Goal: Obtain resource: Download file/media

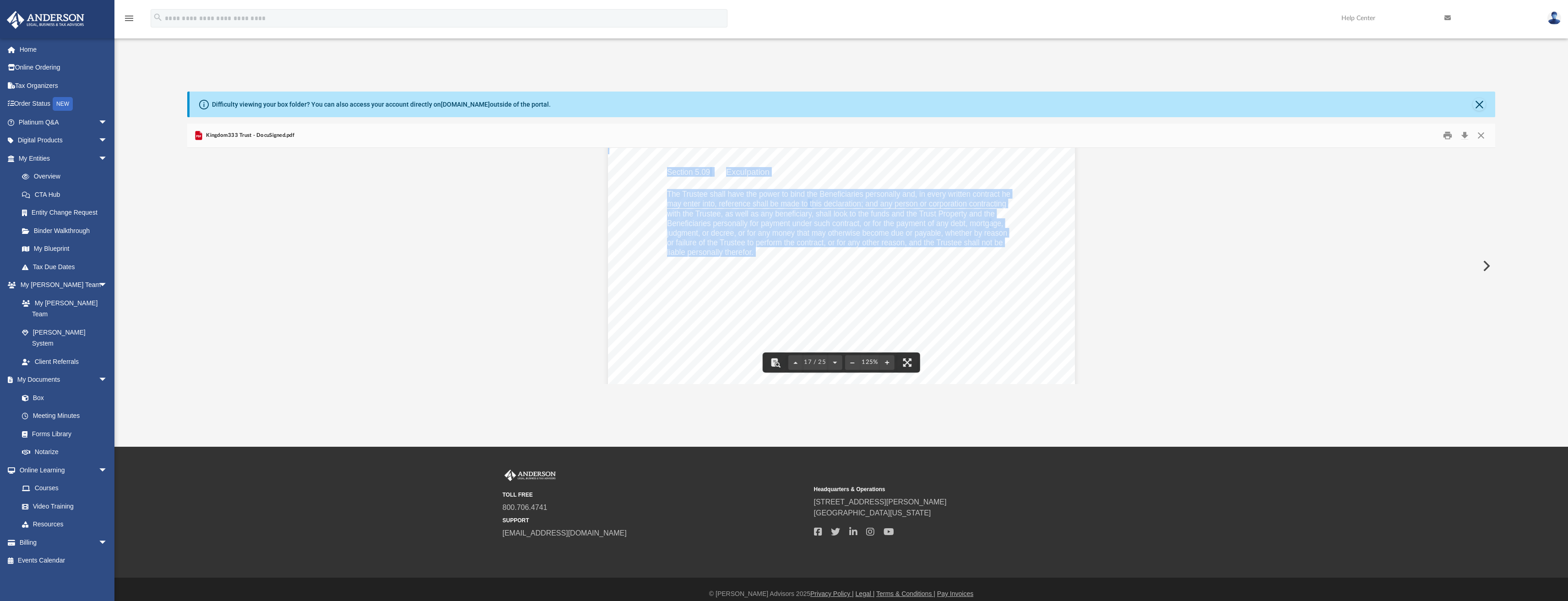
scroll to position [9937, 0]
click at [856, 364] on button "File preview" at bounding box center [852, 363] width 15 height 20
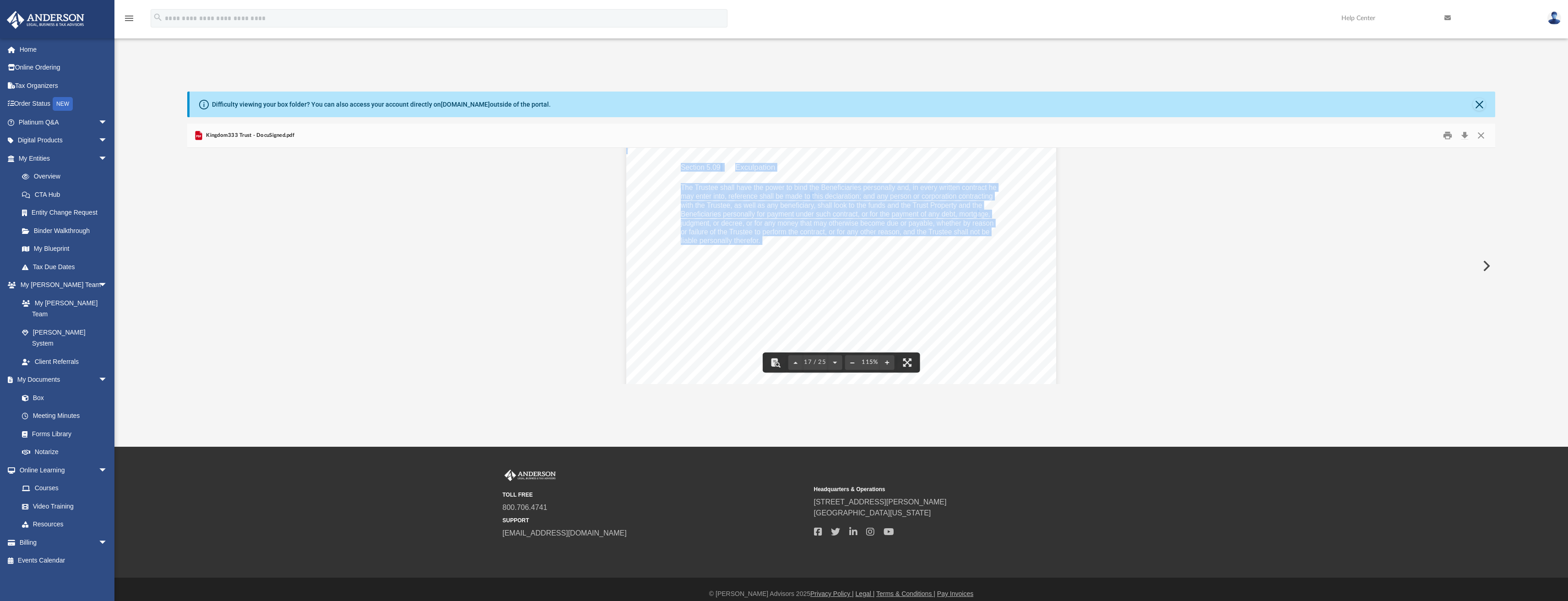
click at [856, 364] on button "File preview" at bounding box center [852, 363] width 15 height 20
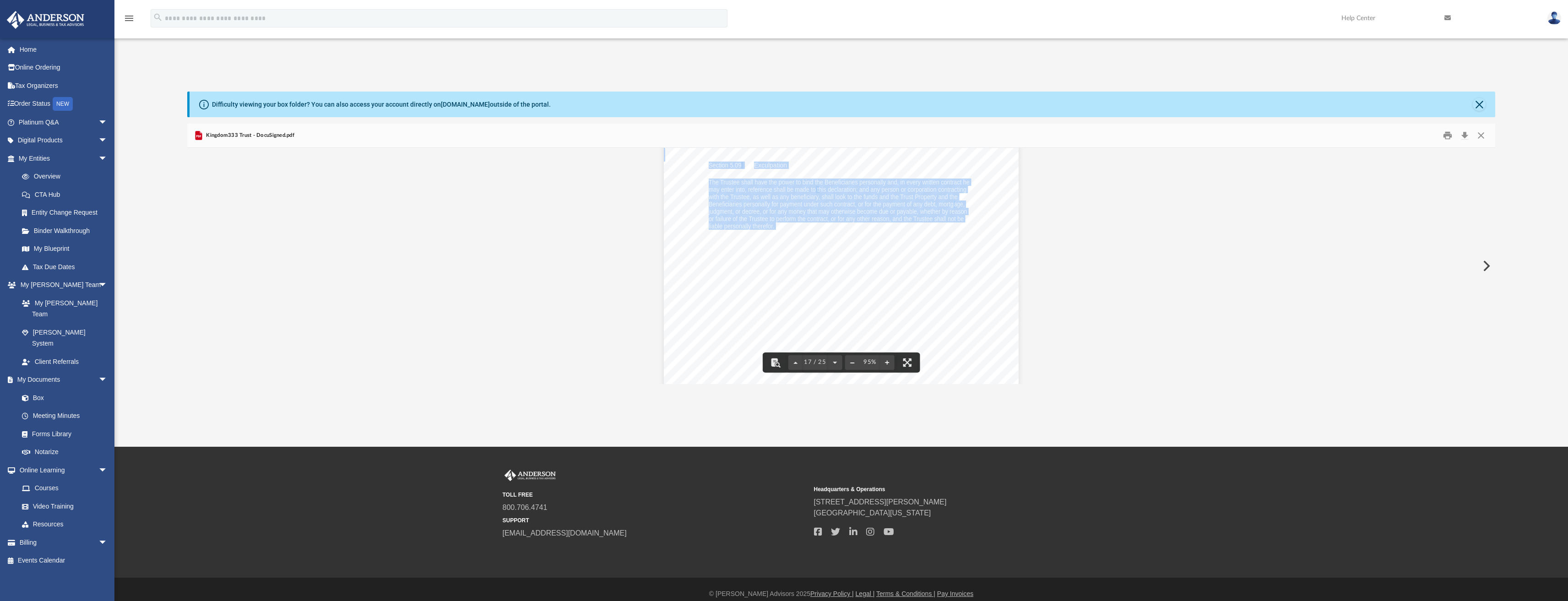
click at [856, 364] on button "File preview" at bounding box center [852, 363] width 15 height 20
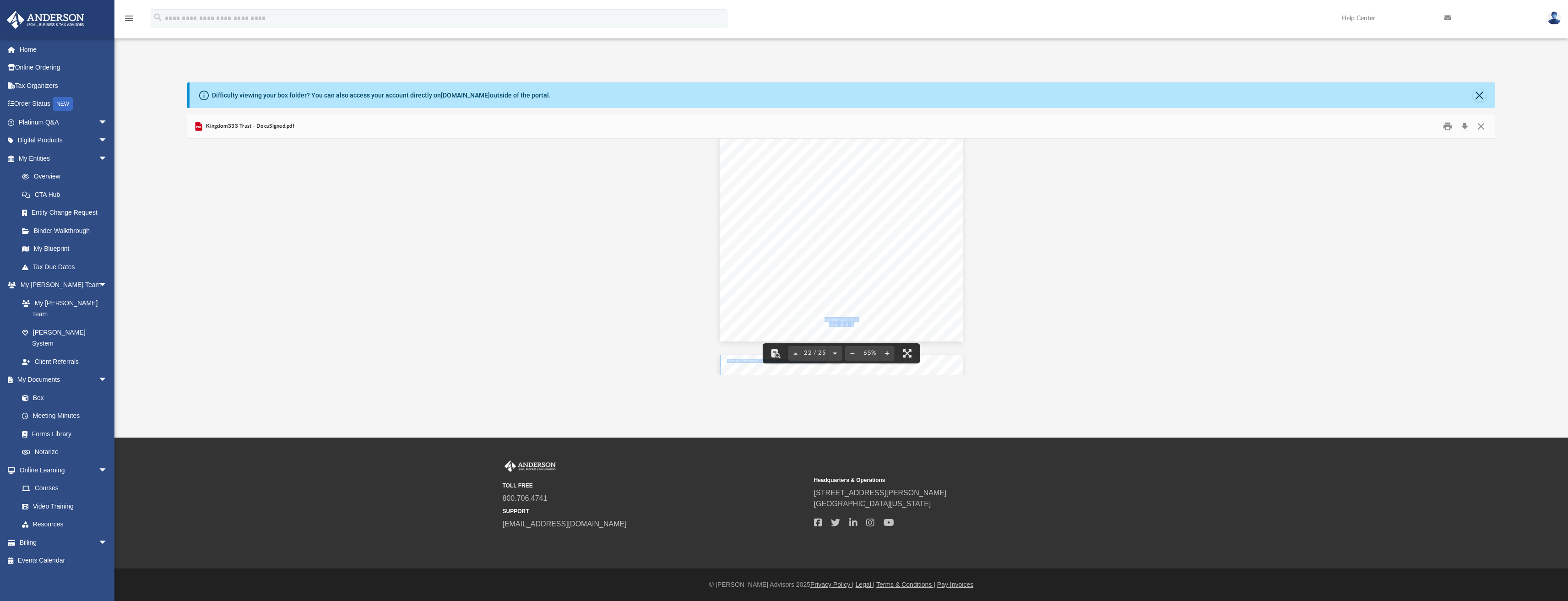
scroll to position [7003, 0]
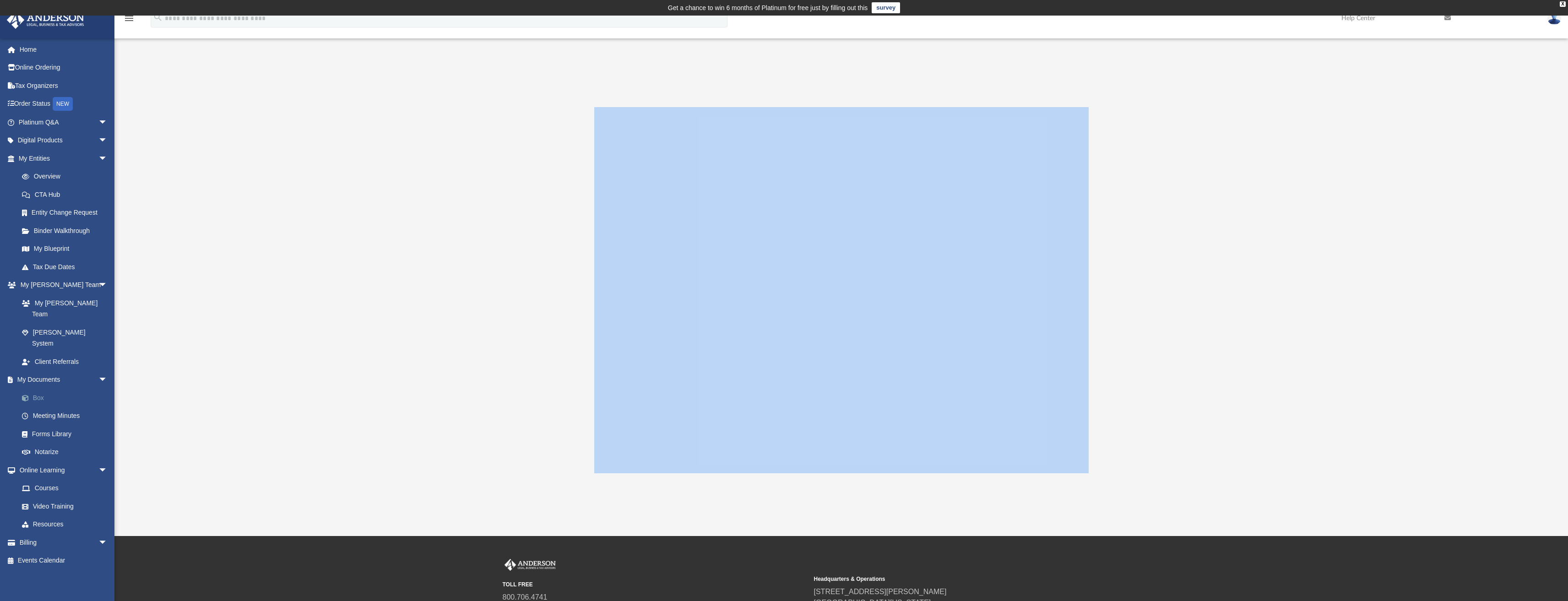
click at [38, 389] on link "Box" at bounding box center [67, 398] width 109 height 18
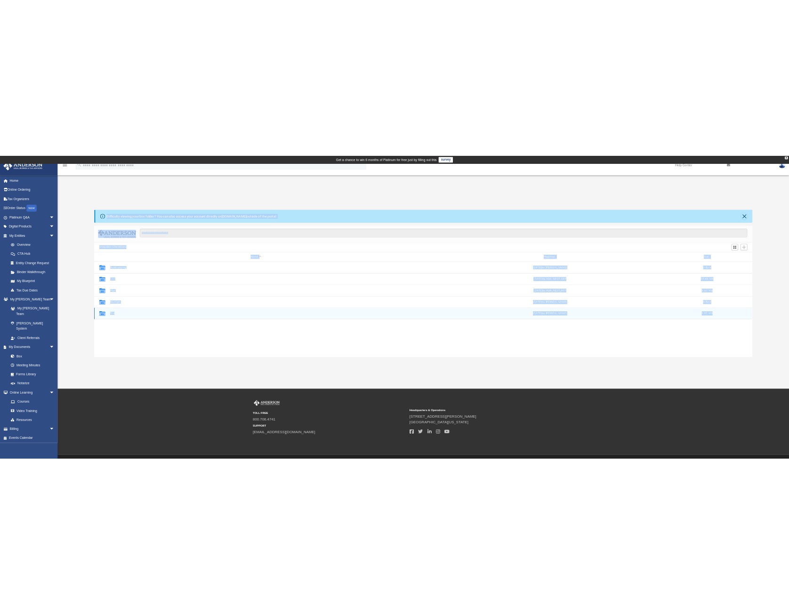
scroll to position [207, 1338]
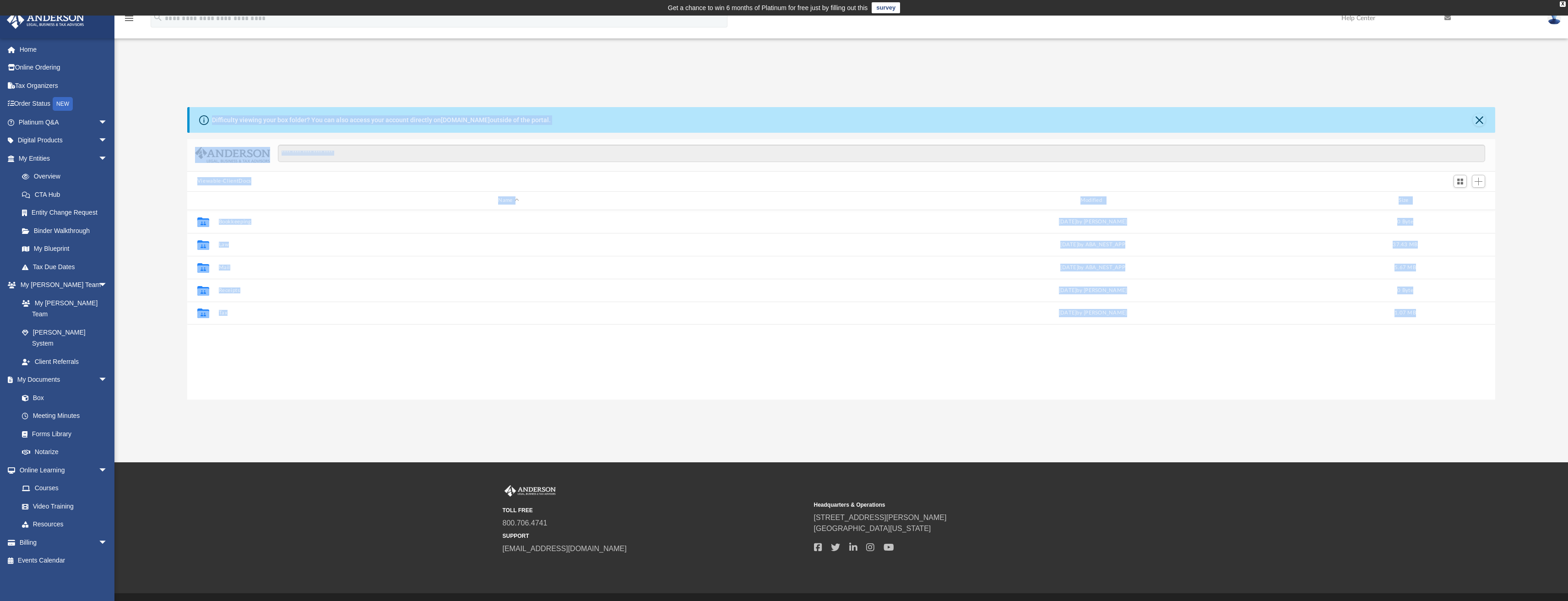
click at [343, 385] on div "Collaborated Folder Bookkeeping Mon Mar 13 2023 by Kaelyn Blunt 0 Byte Collabor…" at bounding box center [842, 304] width 1308 height 190
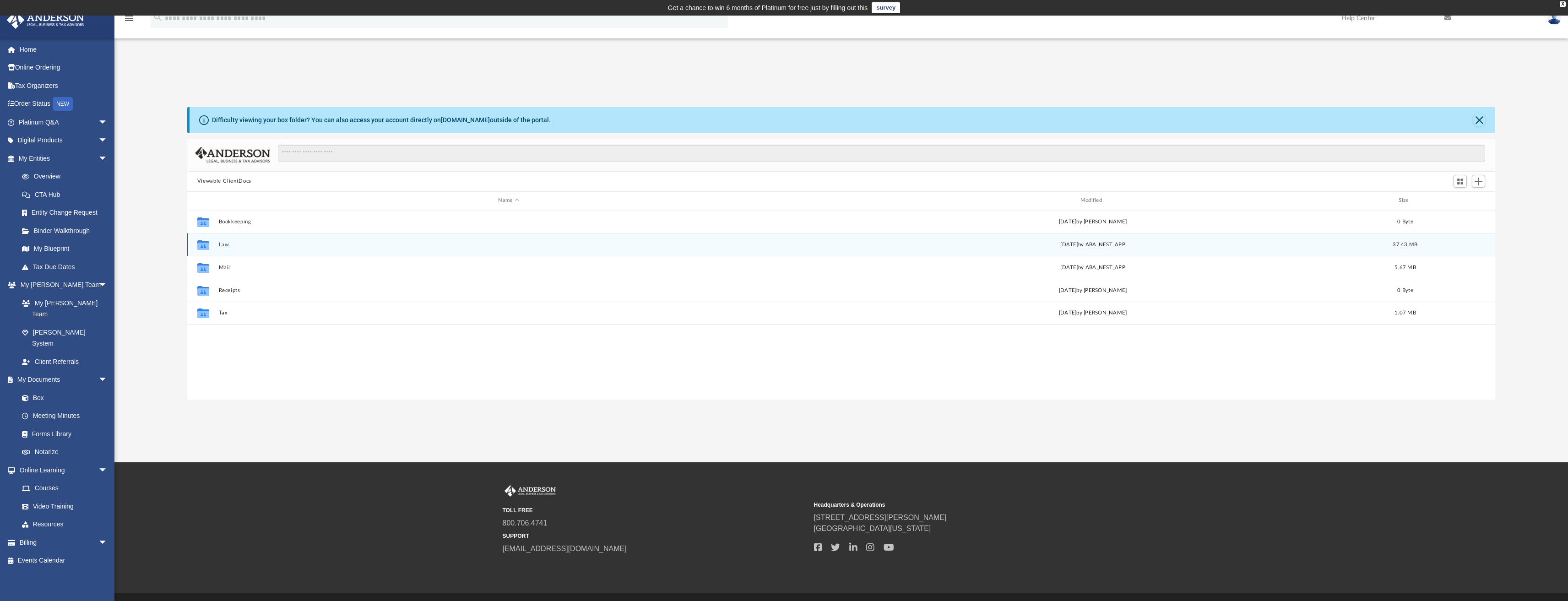
click at [248, 249] on div "Collaborated Folder Law Fri May 9 2025 by ABA_NEST_APP 37.43 MB" at bounding box center [842, 245] width 1308 height 23
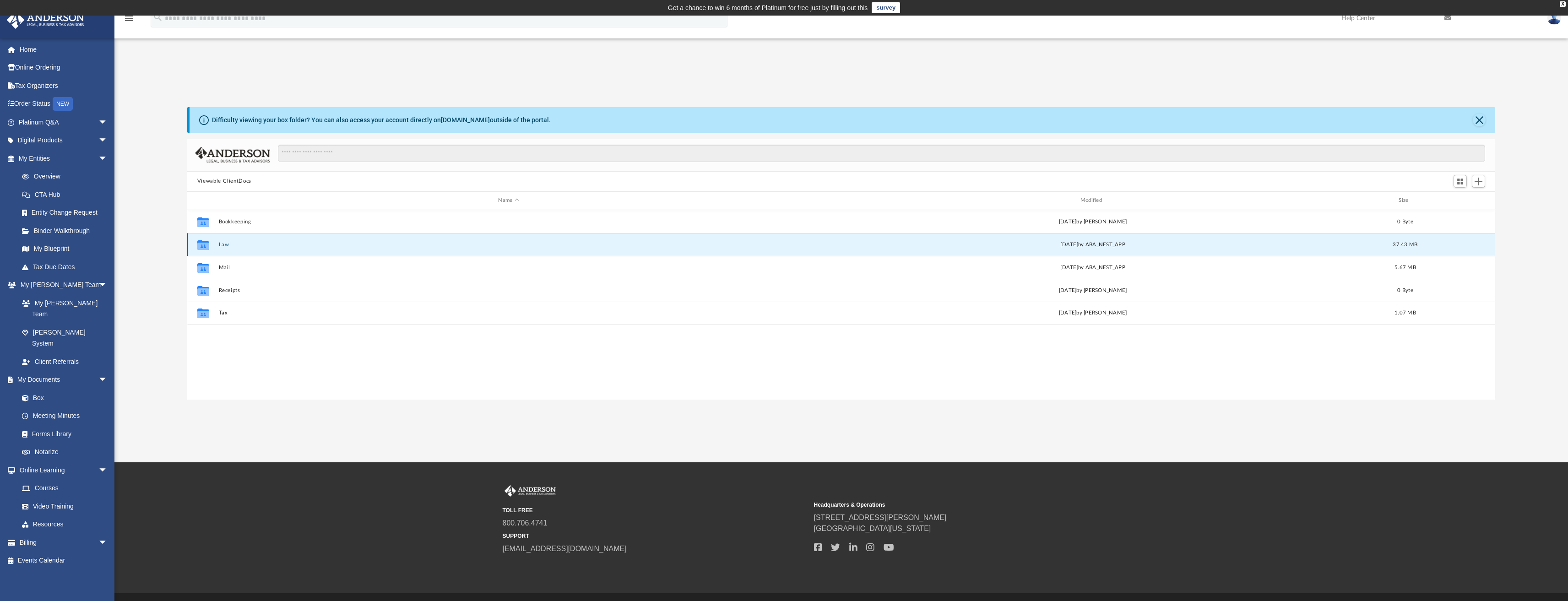
click at [248, 249] on div "Collaborated Folder Law Fri May 9 2025 by ABA_NEST_APP 37.43 MB" at bounding box center [842, 245] width 1308 height 23
click at [224, 245] on button "Law" at bounding box center [508, 244] width 580 height 6
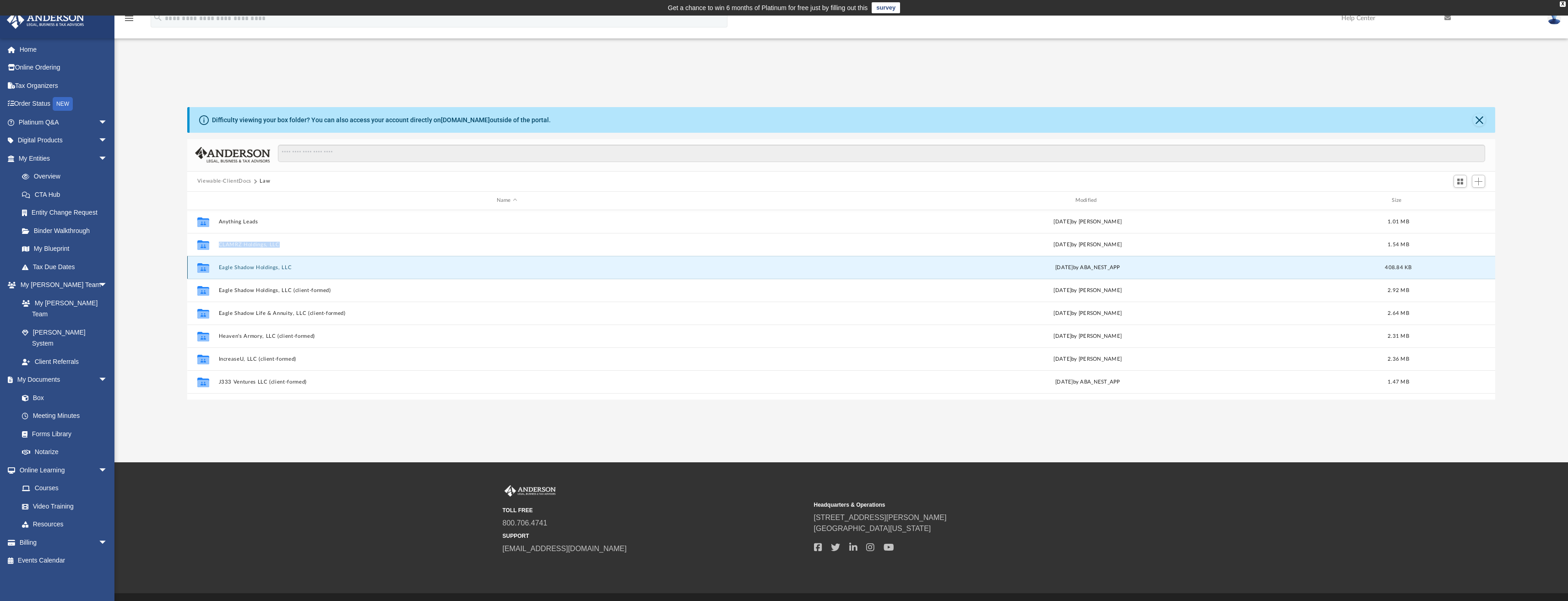
click at [291, 266] on button "Eagle Shadow Holdings, LLC" at bounding box center [506, 267] width 576 height 6
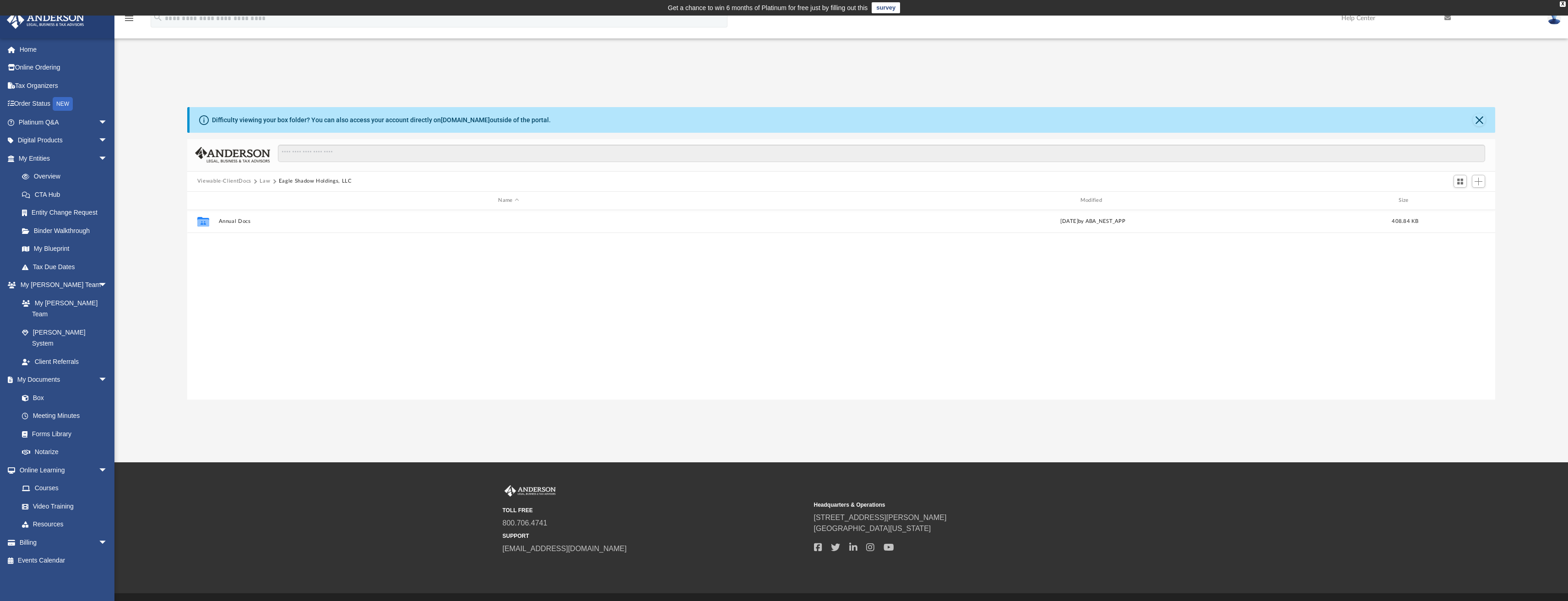
click at [296, 181] on button "Eagle Shadow Holdings, LLC" at bounding box center [315, 181] width 73 height 8
click at [264, 180] on button "Law" at bounding box center [264, 181] width 11 height 8
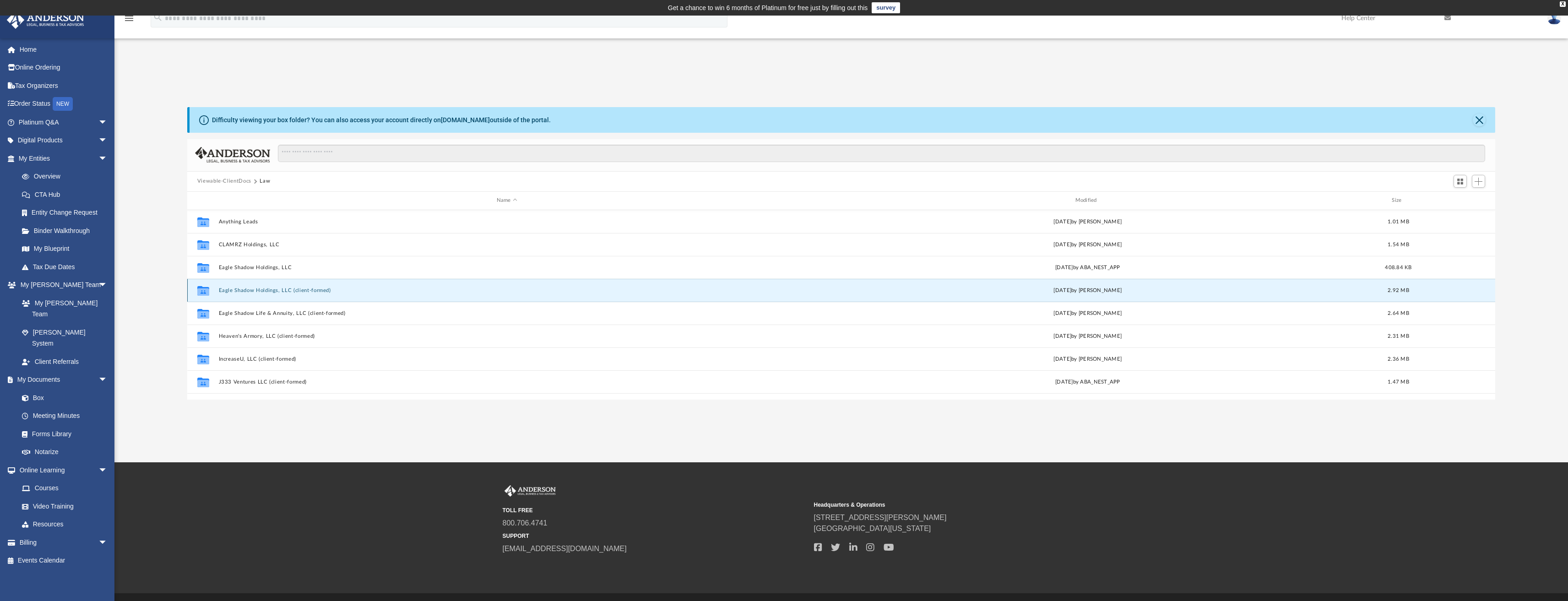
click at [234, 289] on button "Eagle Shadow Holdings, LLC (client-formed)" at bounding box center [506, 290] width 576 height 6
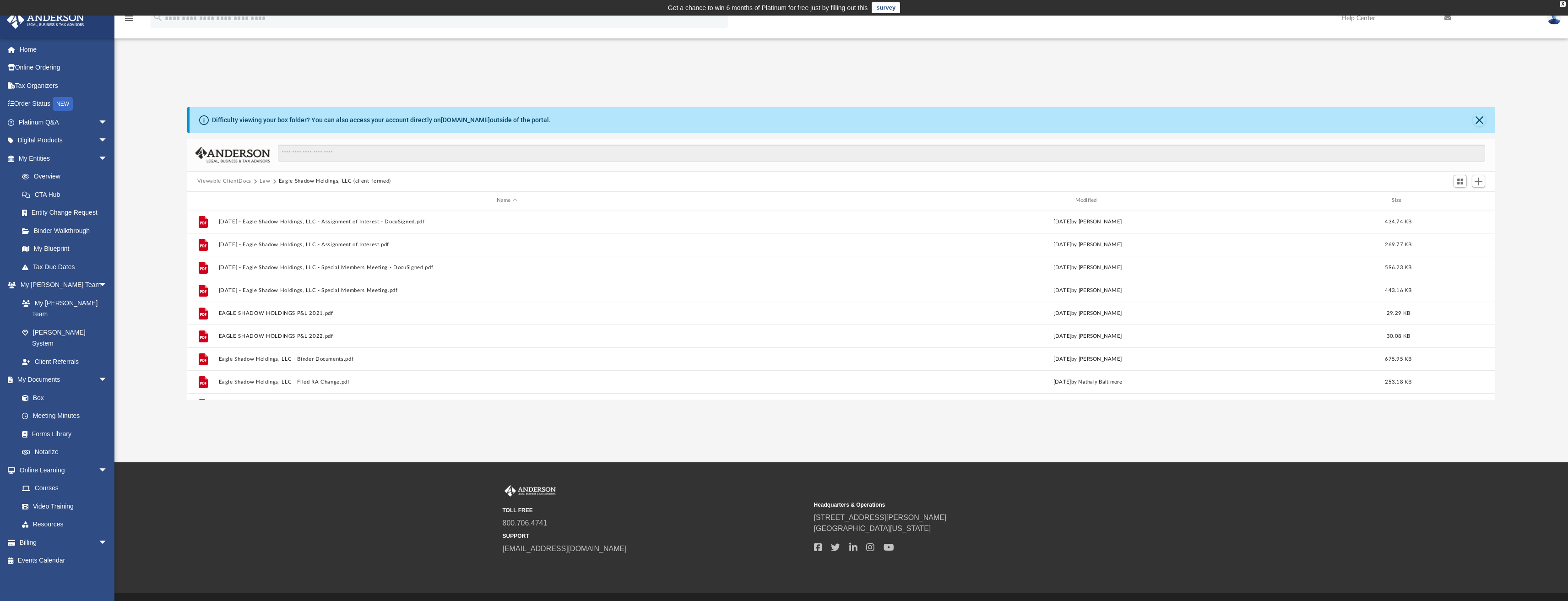
click at [884, 81] on div "App chad@chadcowen.com Sign Out chad@retirementrealized.com Home Online Orderin…" at bounding box center [784, 239] width 1568 height 322
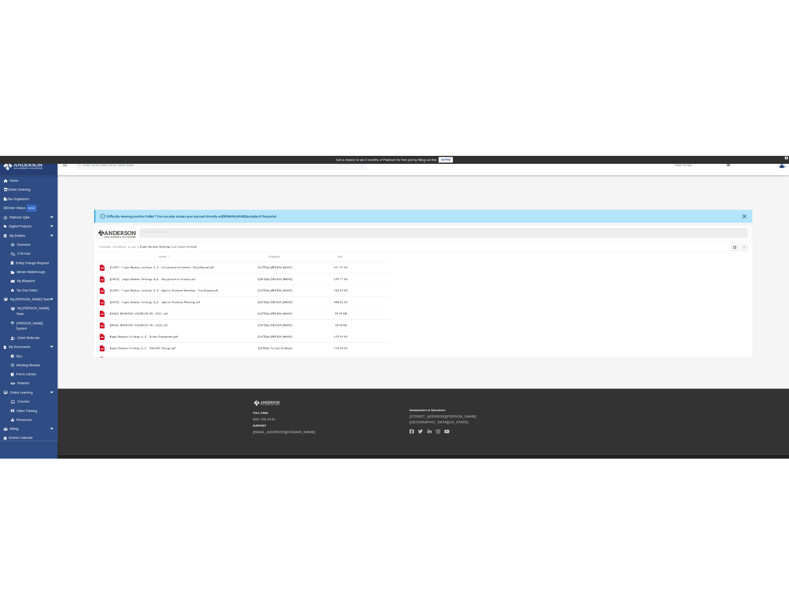
scroll to position [207, 598]
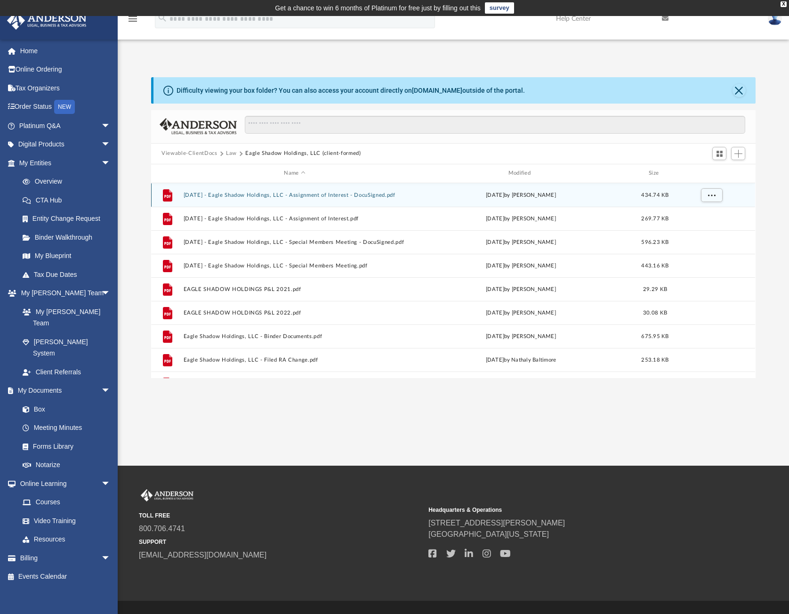
click at [226, 199] on div "File 2024.02.06 - Eagle Shadow Holdings, LLC - Assignment of Interest - DocuSig…" at bounding box center [453, 195] width 604 height 24
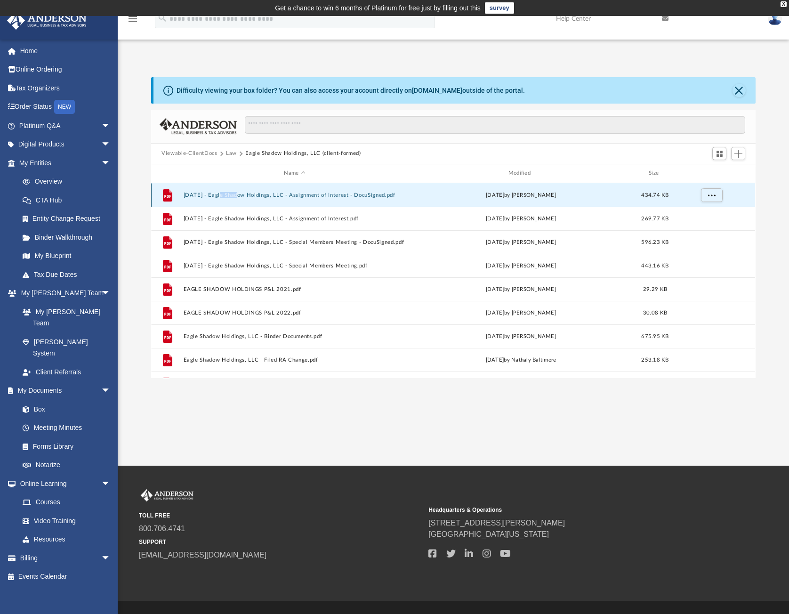
click at [226, 199] on div "File 2024.02.06 - Eagle Shadow Holdings, LLC - Assignment of Interest - DocuSig…" at bounding box center [453, 195] width 604 height 24
click at [190, 195] on button "2024.02.06 - Eagle Shadow Holdings, LLC - Assignment of Interest - DocuSigned.p…" at bounding box center [295, 195] width 222 height 6
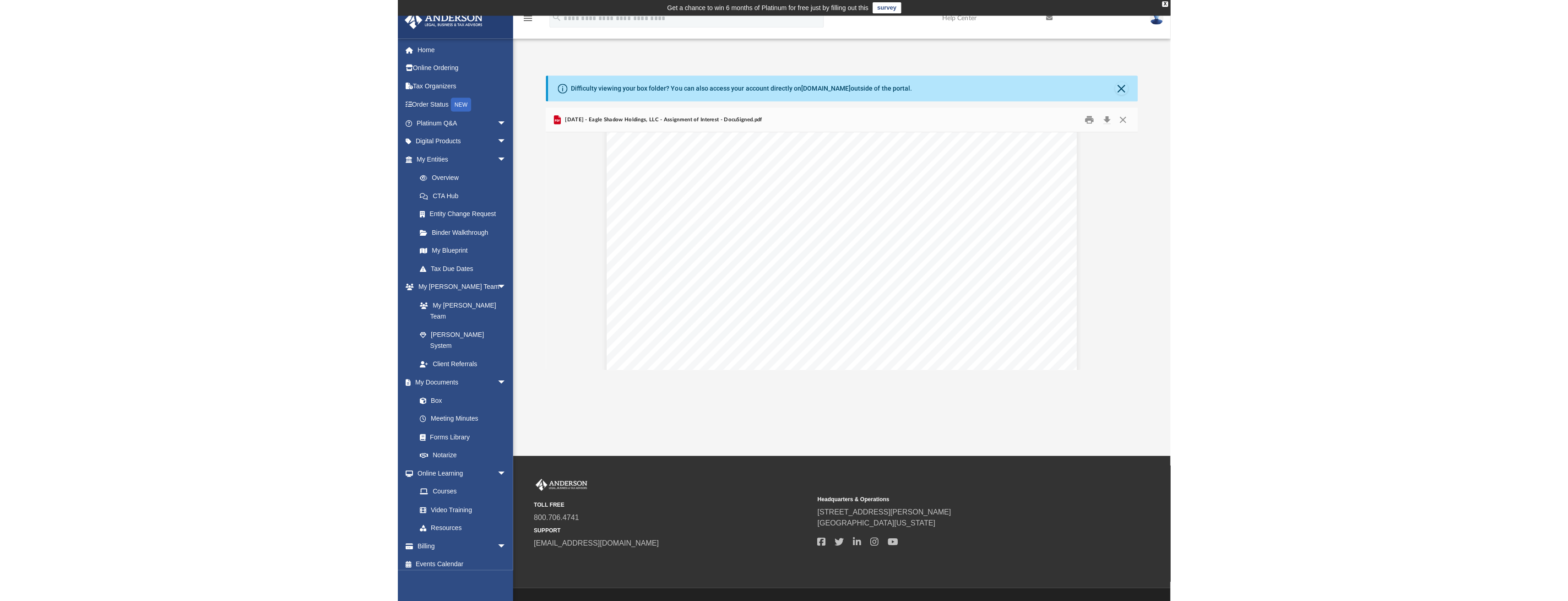
scroll to position [863, 0]
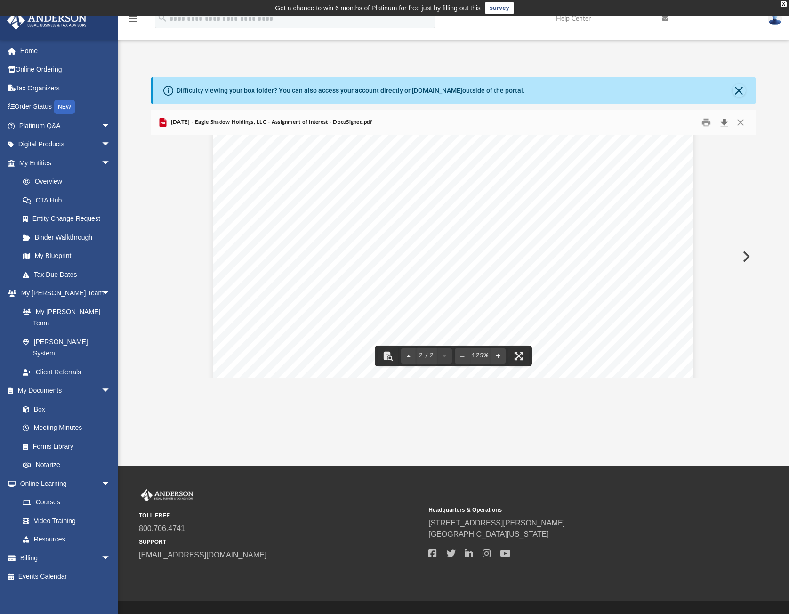
click at [723, 121] on button "Download" at bounding box center [724, 122] width 17 height 15
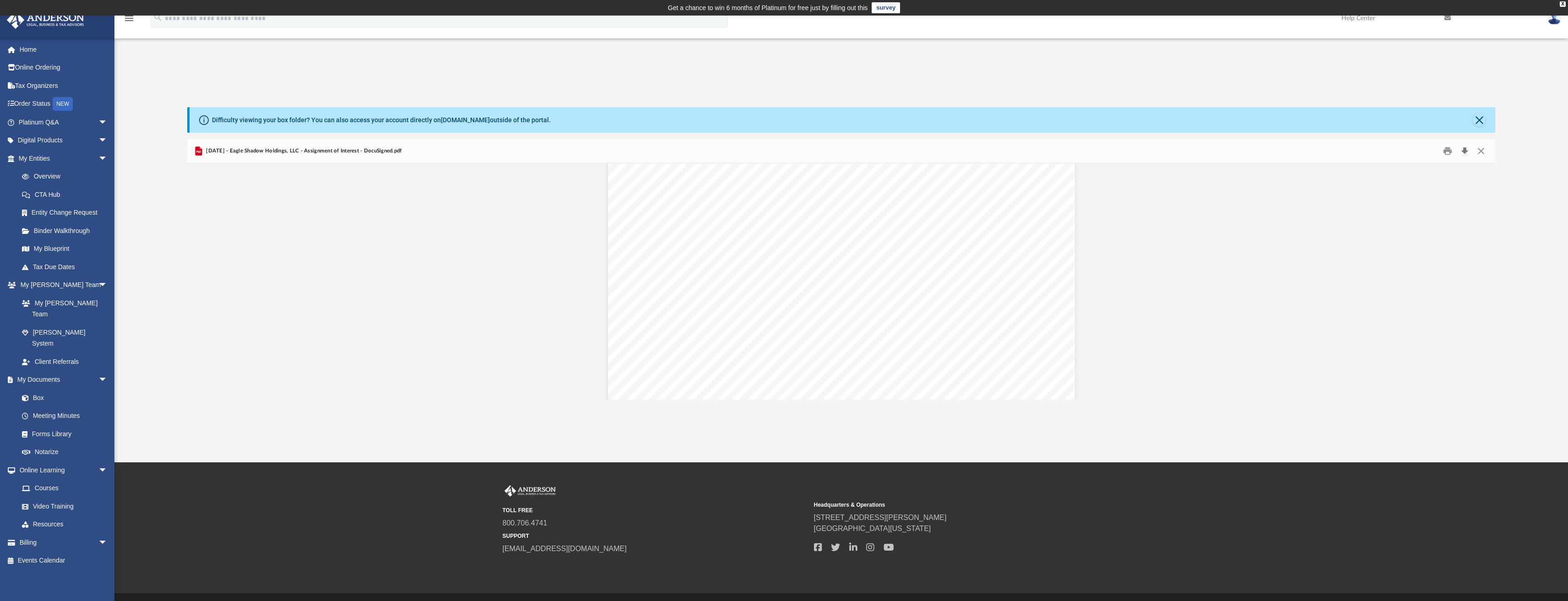
scroll to position [619, 0]
click at [267, 150] on span "2024.02.06 - Eagle Shadow Holdings, LLC - Assignment of Interest - DocuSigned.p…" at bounding box center [302, 151] width 197 height 8
click at [40, 389] on link "Box" at bounding box center [67, 398] width 109 height 18
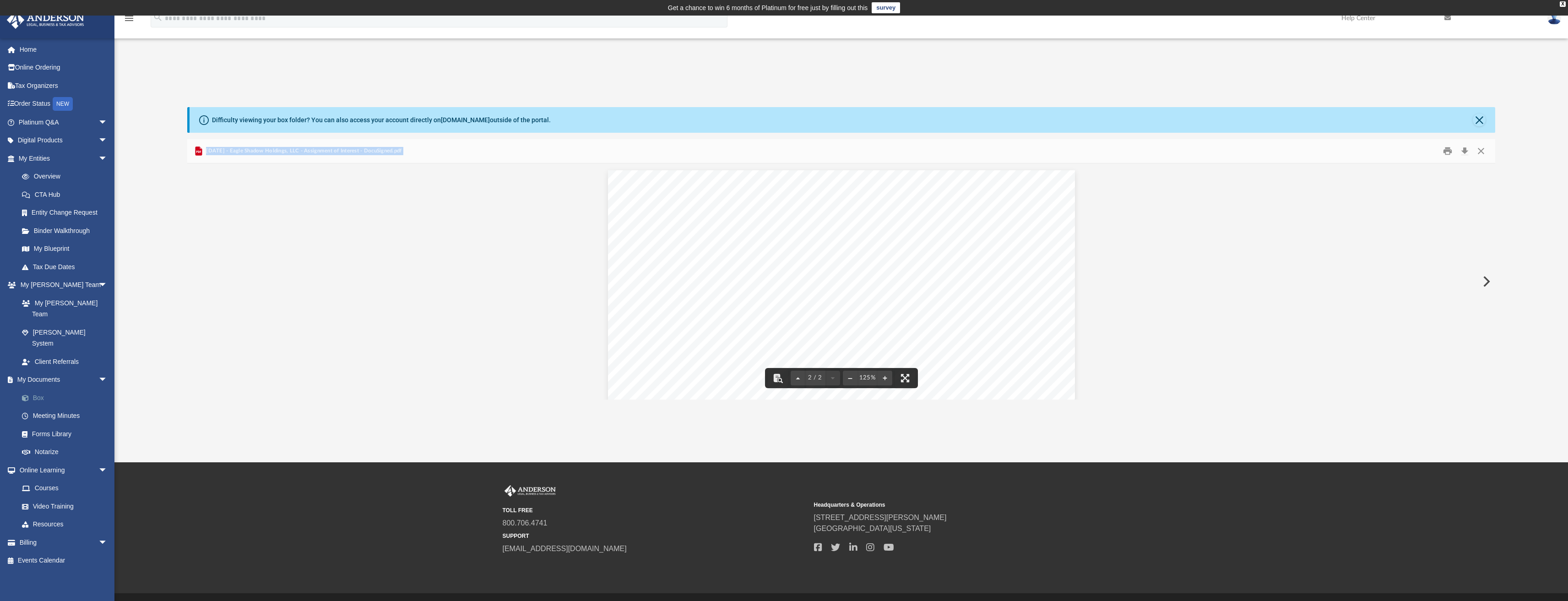
click at [39, 389] on link "Box" at bounding box center [67, 398] width 109 height 18
click at [44, 389] on link "Box" at bounding box center [67, 398] width 109 height 18
click at [1478, 119] on button "Close" at bounding box center [1479, 120] width 13 height 13
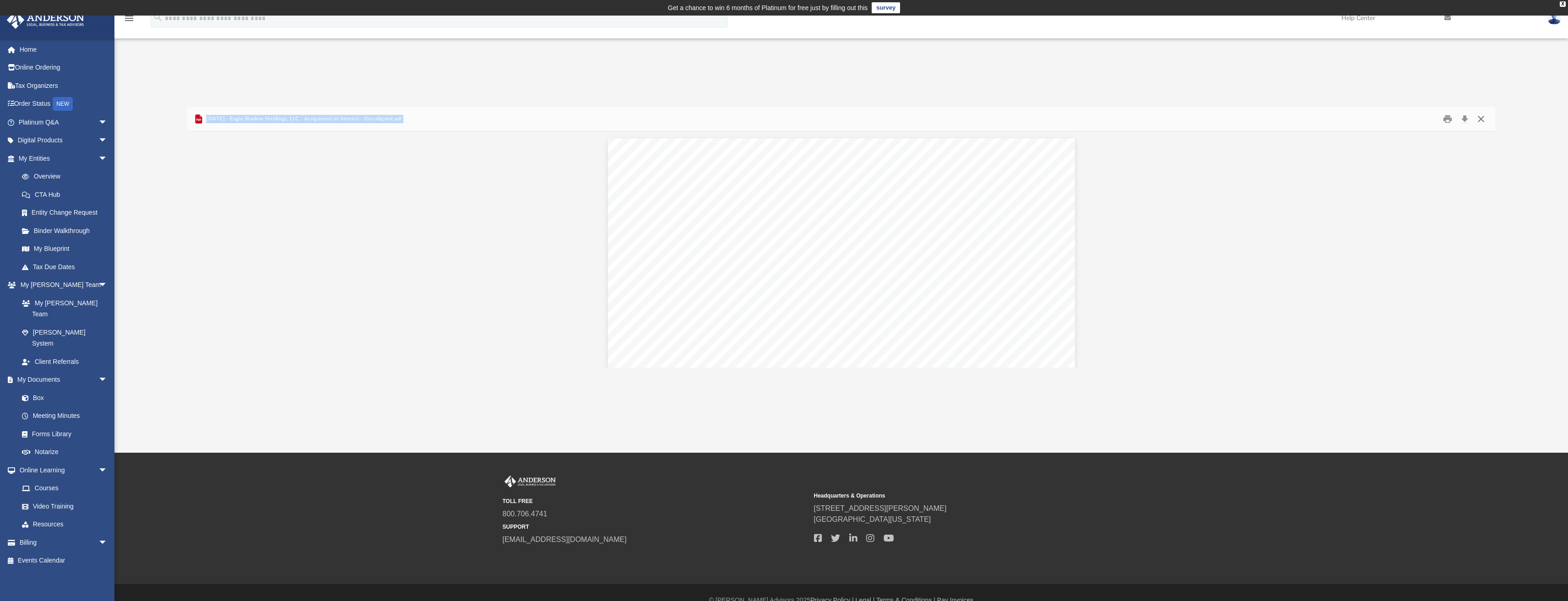
click at [1481, 123] on button "Close" at bounding box center [1481, 119] width 17 height 15
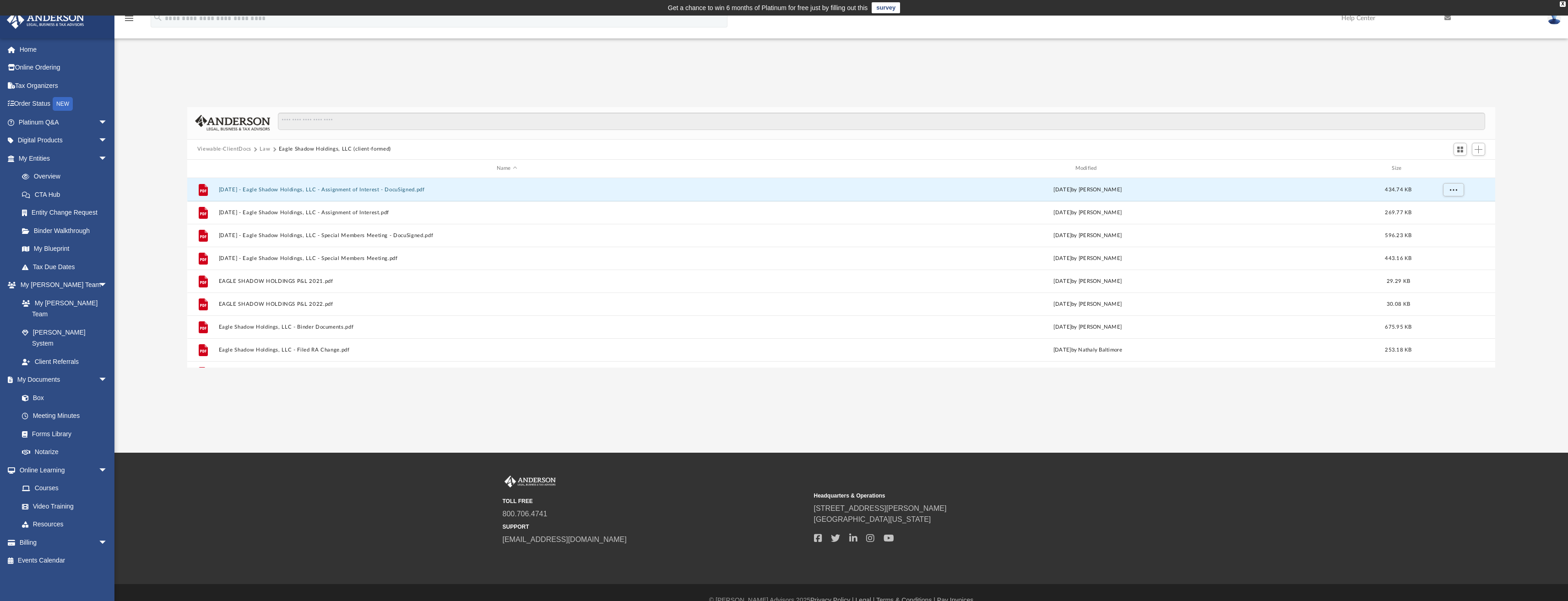
click at [921, 398] on div "App chad@chadcowen.com Sign Out chad@retirementrealized.com Home Online Orderin…" at bounding box center [784, 234] width 1568 height 438
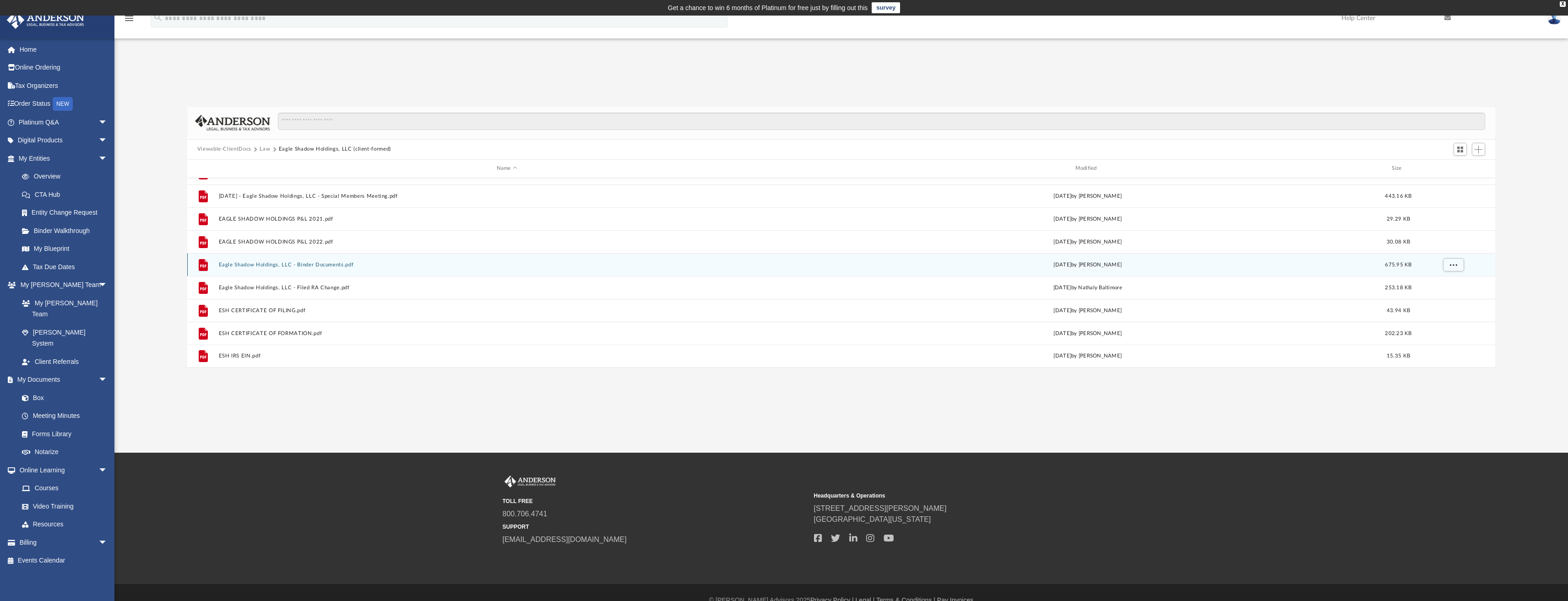
scroll to position [16, 0]
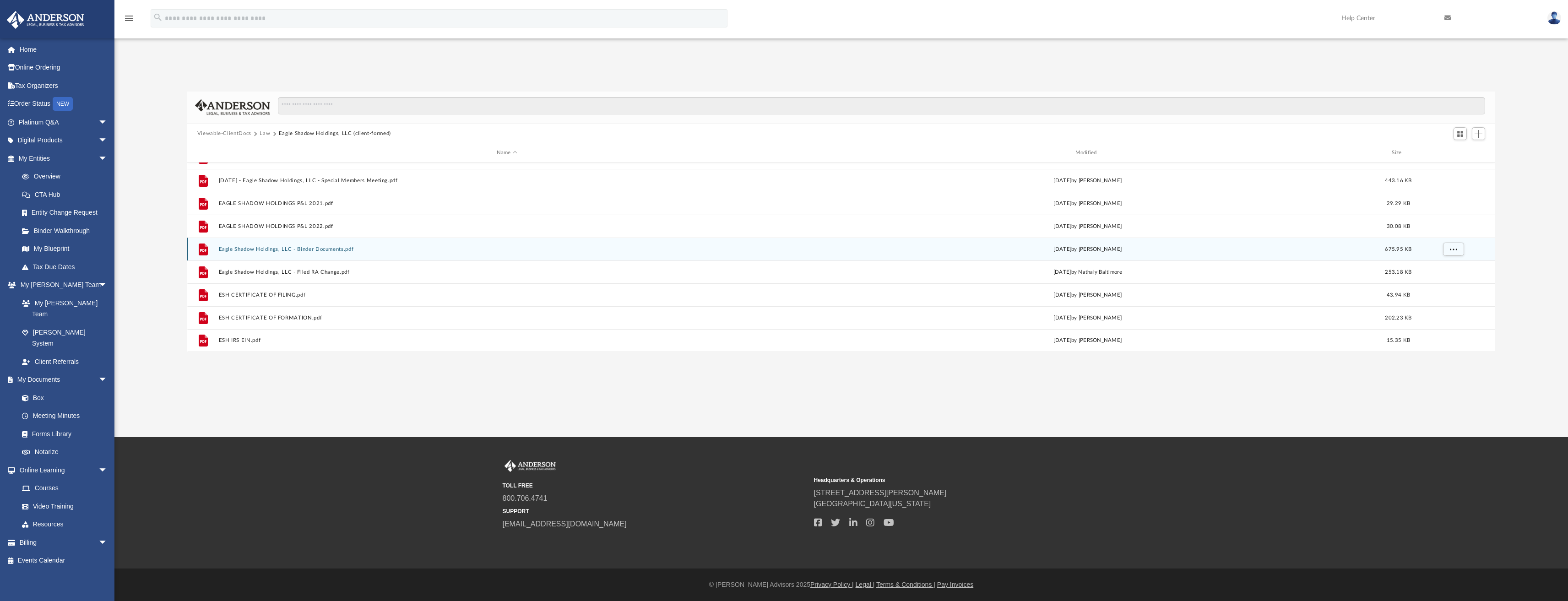
click at [274, 253] on div "File Eagle Shadow Holdings, LLC - Binder Documents.pdf Fri Mar 22 2024 by Caleb…" at bounding box center [842, 249] width 1308 height 23
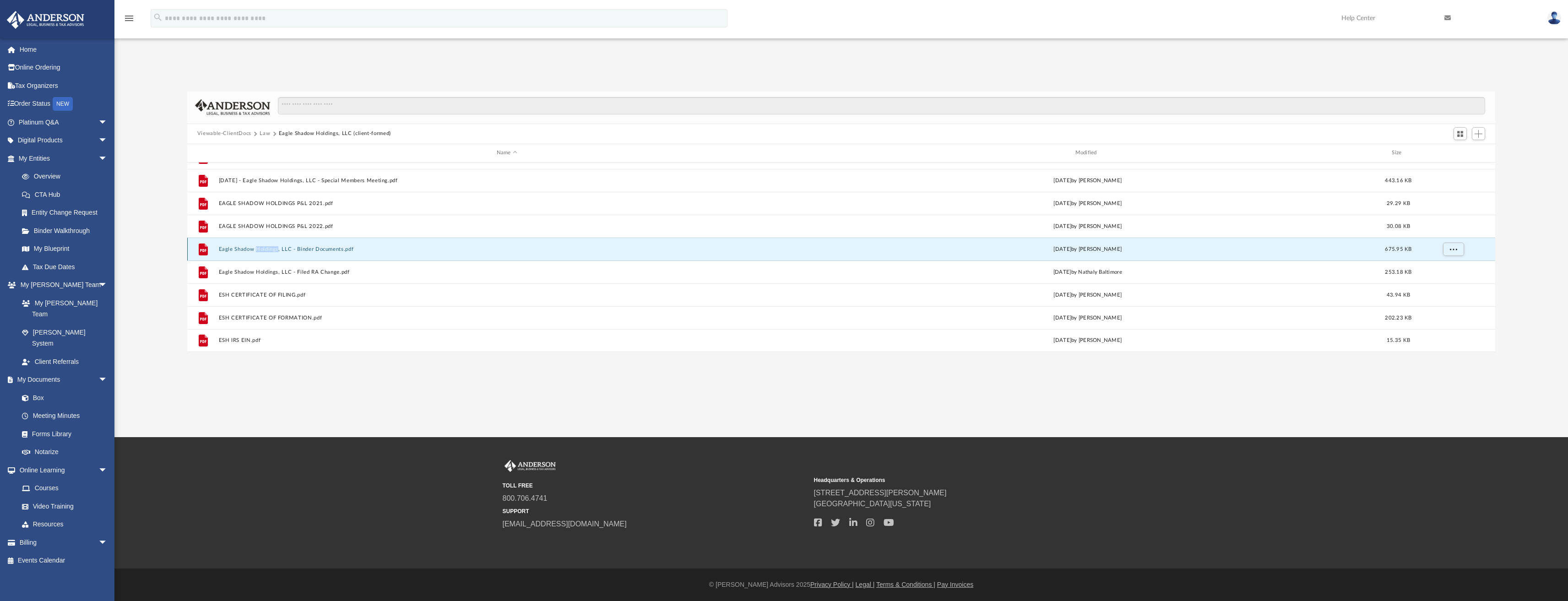
click at [274, 253] on div "File Eagle Shadow Holdings, LLC - Binder Documents.pdf Fri Mar 22 2024 by Caleb…" at bounding box center [842, 249] width 1308 height 23
click at [339, 249] on button "Eagle Shadow Holdings, LLC - Binder Documents.pdf" at bounding box center [506, 249] width 576 height 6
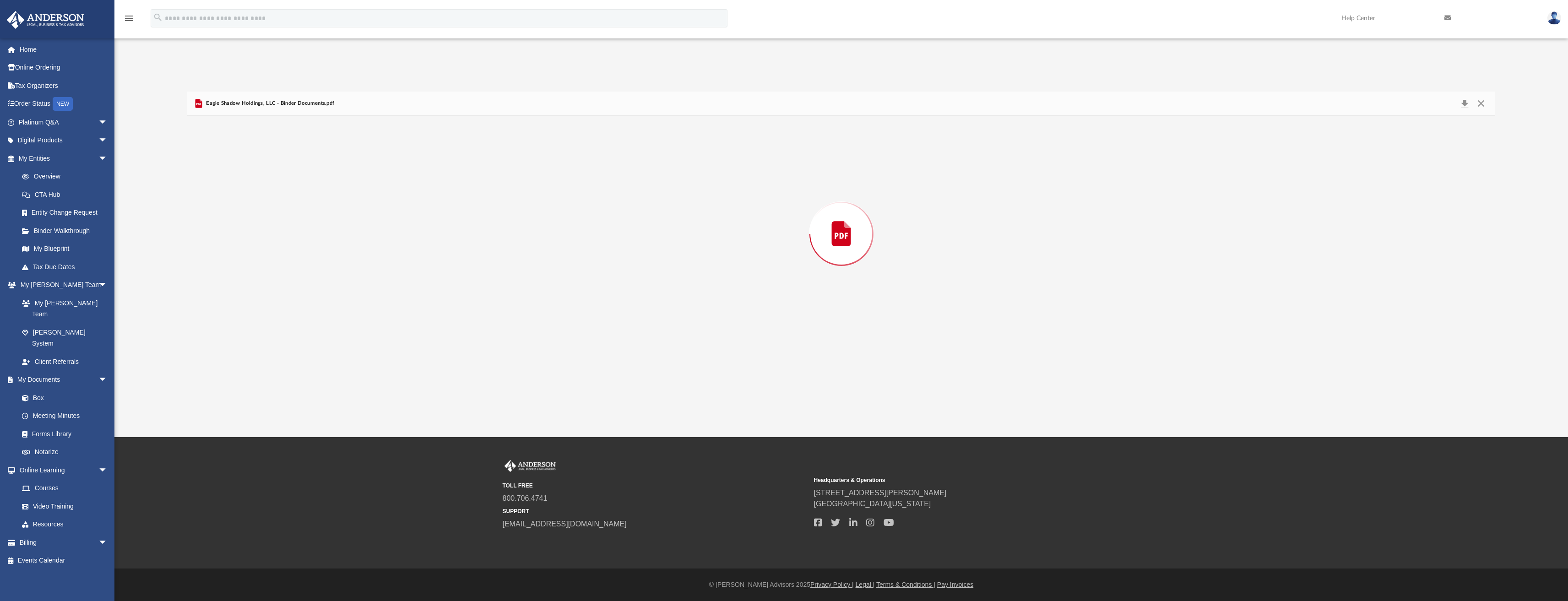
click at [339, 249] on div "Preview" at bounding box center [842, 233] width 1308 height 236
click at [823, 280] on button "Download" at bounding box center [841, 279] width 46 height 15
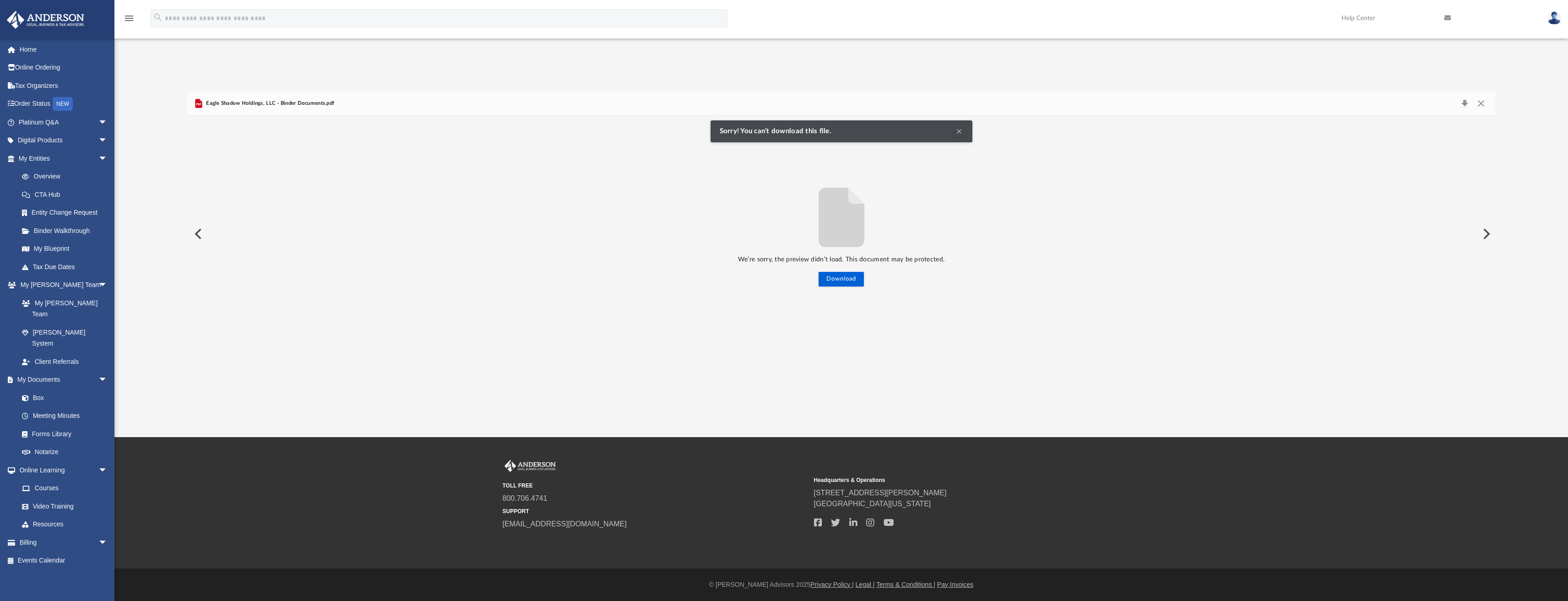
click at [226, 103] on span "Eagle Shadow Holdings, LLC - Binder Documents.pdf" at bounding box center [269, 103] width 130 height 8
click at [199, 232] on button "Preview" at bounding box center [197, 233] width 20 height 25
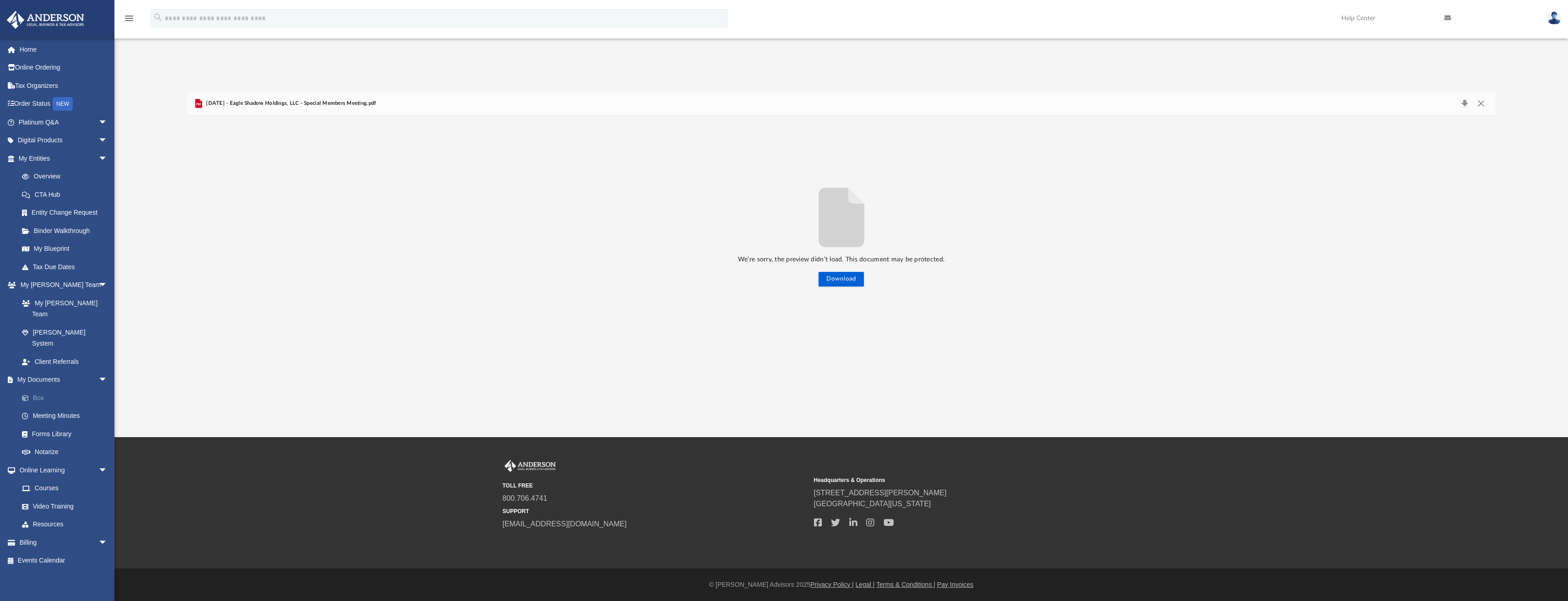
click at [44, 389] on link "Box" at bounding box center [67, 398] width 109 height 18
click at [1483, 101] on button "Close" at bounding box center [1481, 103] width 17 height 13
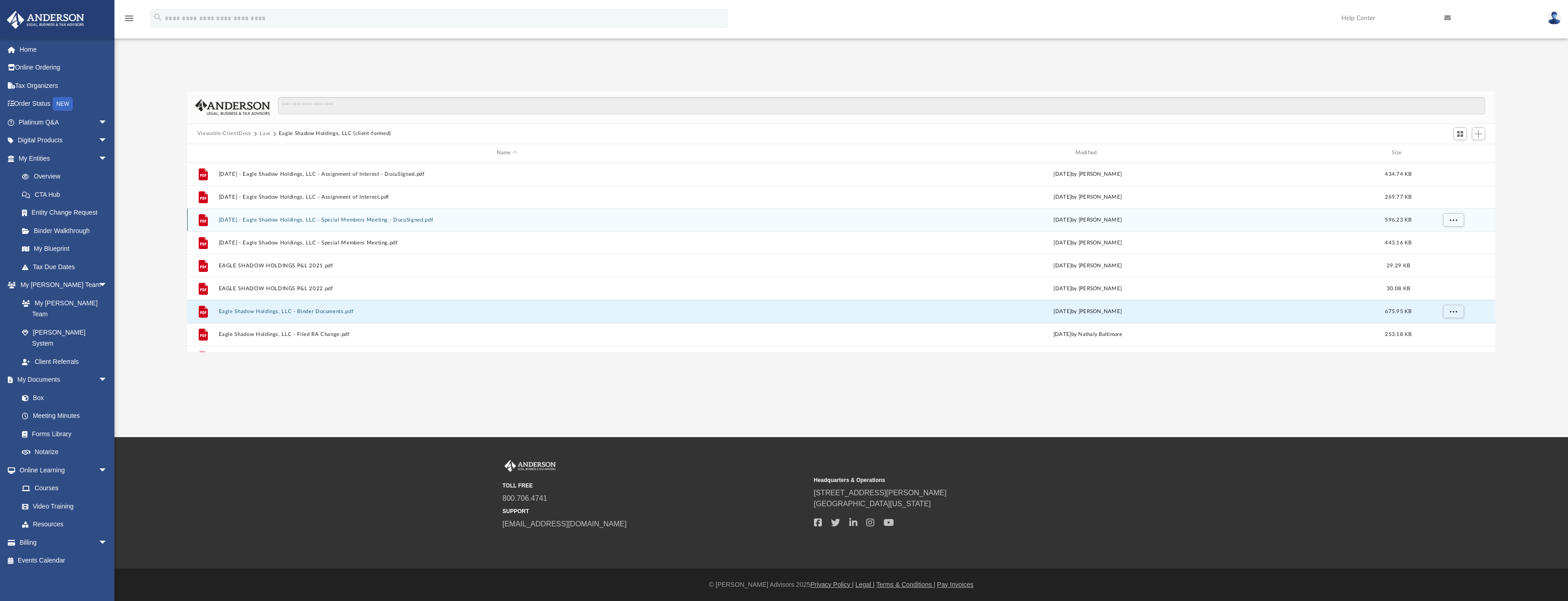
scroll to position [0, 0]
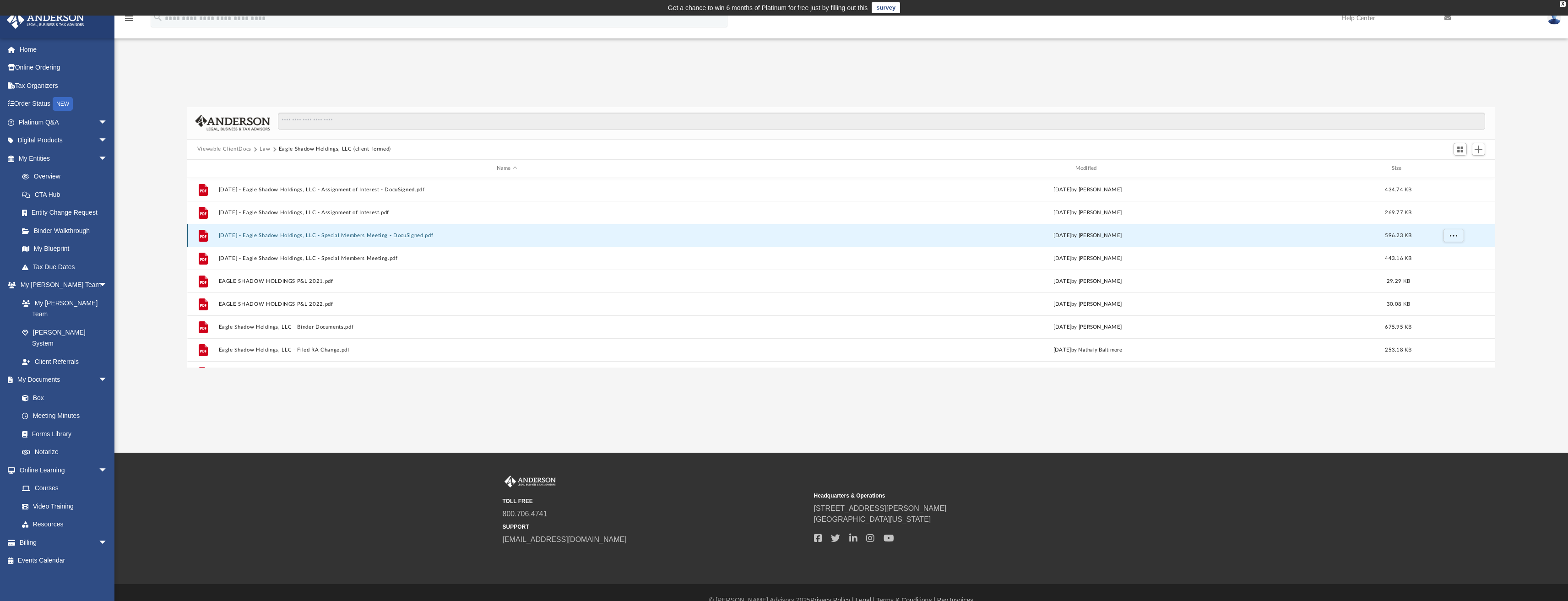
click at [575, 234] on button "2024.02.06 - Eagle Shadow Holdings, LLC - Special Members Meeting - DocuSigned.…" at bounding box center [506, 235] width 576 height 6
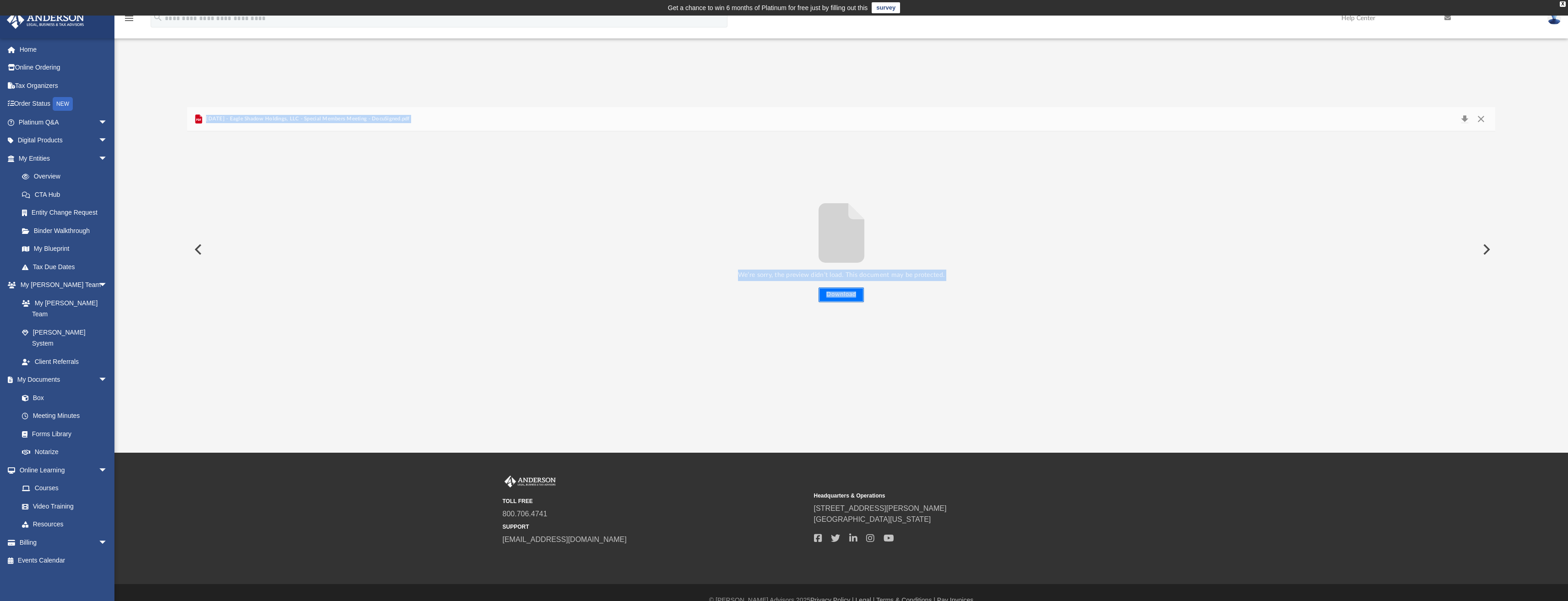
click at [831, 297] on button "Download" at bounding box center [841, 295] width 46 height 15
click at [17, 47] on span at bounding box center [16, 50] width 7 height 7
click at [22, 47] on link "Home" at bounding box center [64, 49] width 115 height 18
click at [271, 115] on span "2024.02.06 - Eagle Shadow Holdings, LLC - Special Members Meeting - DocuSigned.…" at bounding box center [306, 119] width 205 height 8
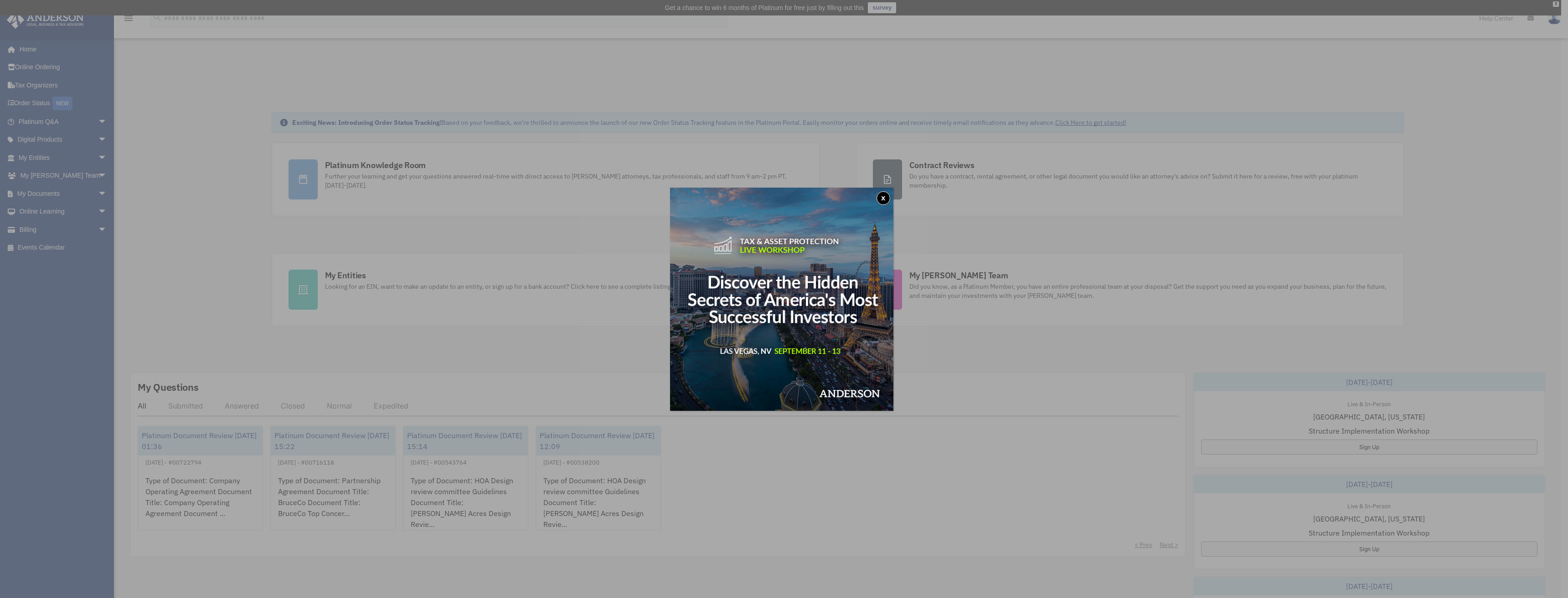
click at [885, 198] on button "x" at bounding box center [883, 198] width 14 height 14
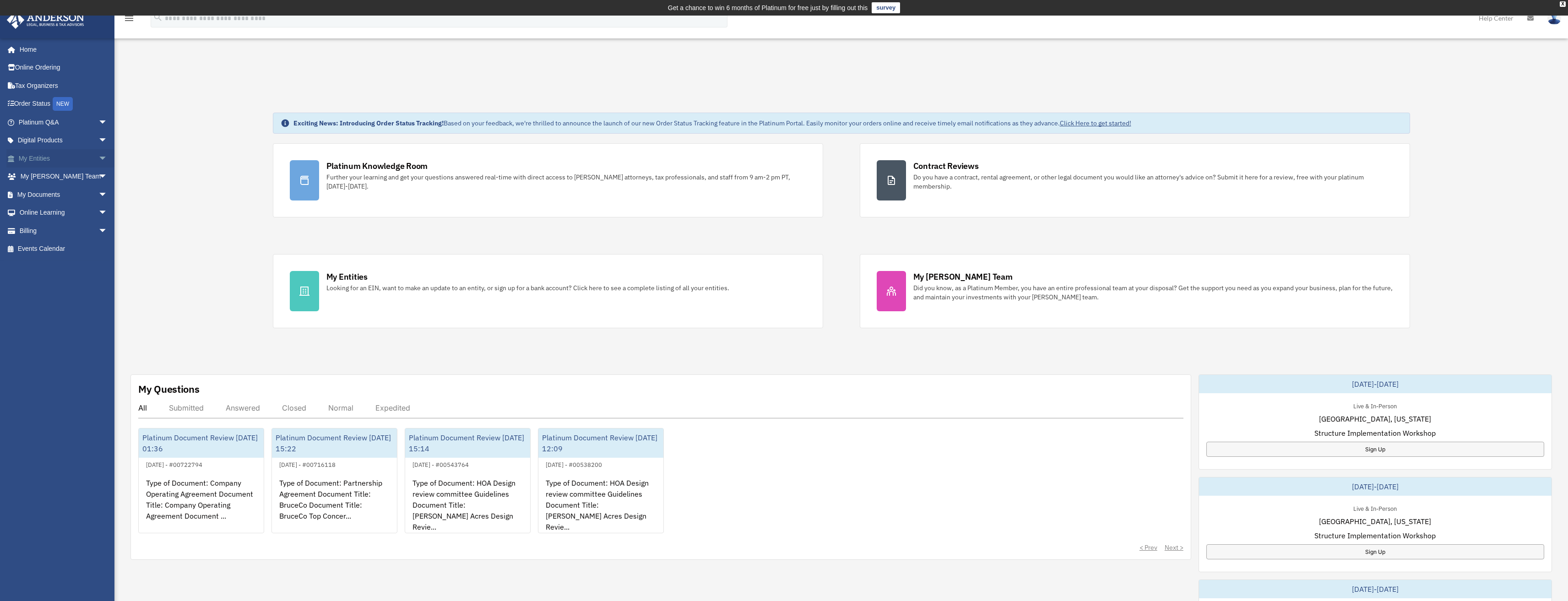
click at [98, 158] on span "arrow_drop_down" at bounding box center [107, 159] width 18 height 18
click at [98, 298] on span "arrow_drop_down" at bounding box center [107, 302] width 18 height 18
click at [46, 318] on link "Box" at bounding box center [67, 321] width 109 height 18
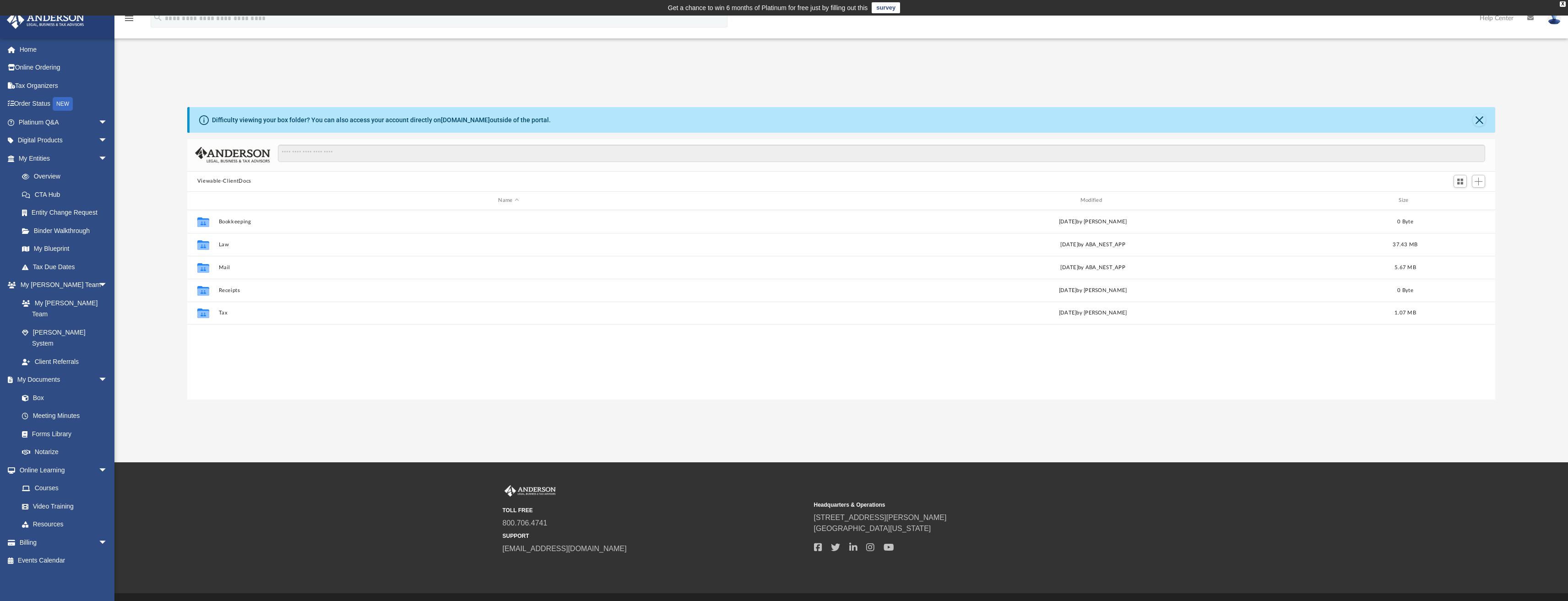
scroll to position [201, 1301]
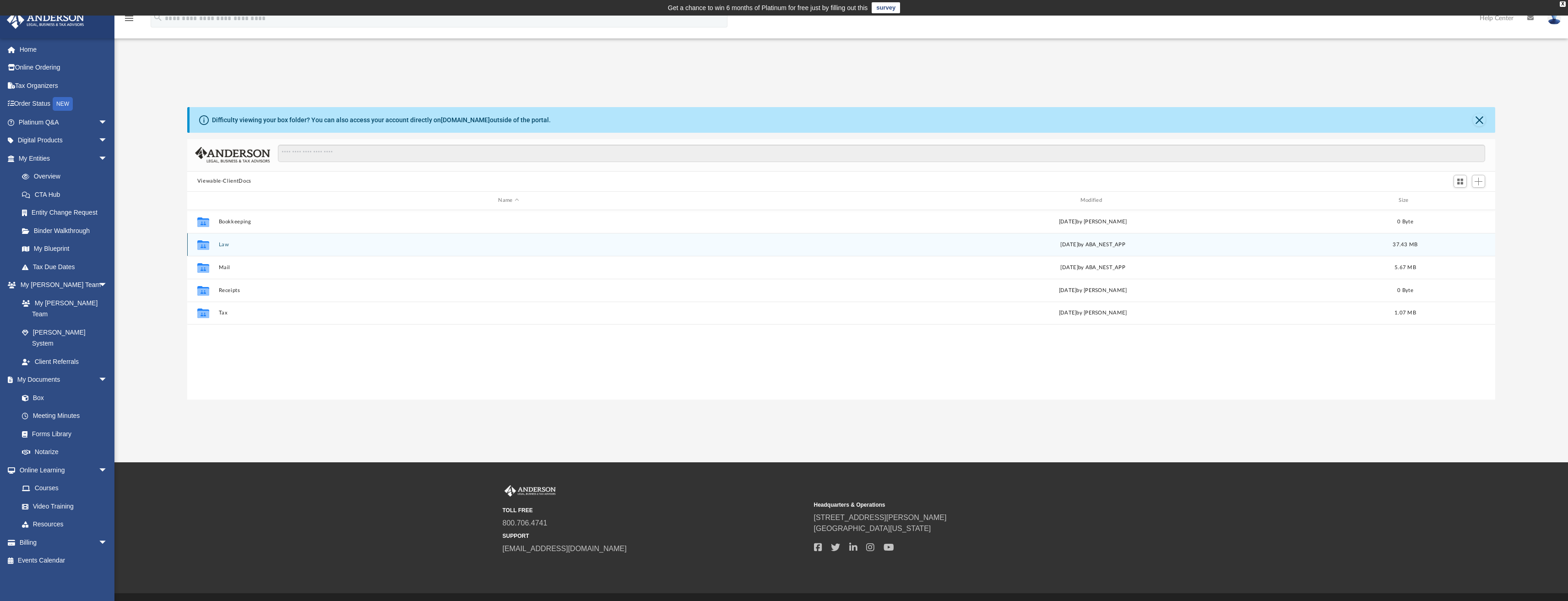
click at [217, 244] on div "Collaborated Folder Law [DATE] by ABA_NEST_APP 37.43 MB" at bounding box center [842, 245] width 1308 height 23
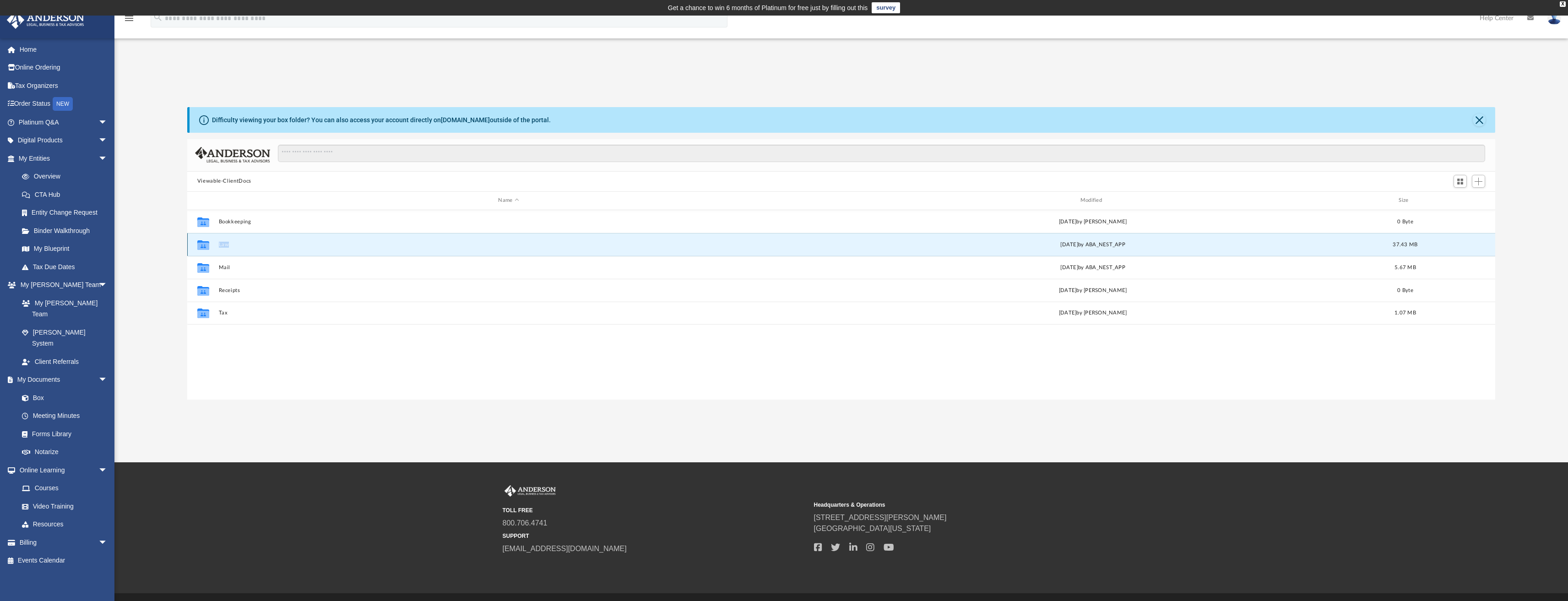
click at [217, 244] on div "Collaborated Folder Law [DATE] by ABA_NEST_APP 37.43 MB" at bounding box center [842, 245] width 1308 height 23
click at [227, 246] on button "Law" at bounding box center [508, 244] width 580 height 6
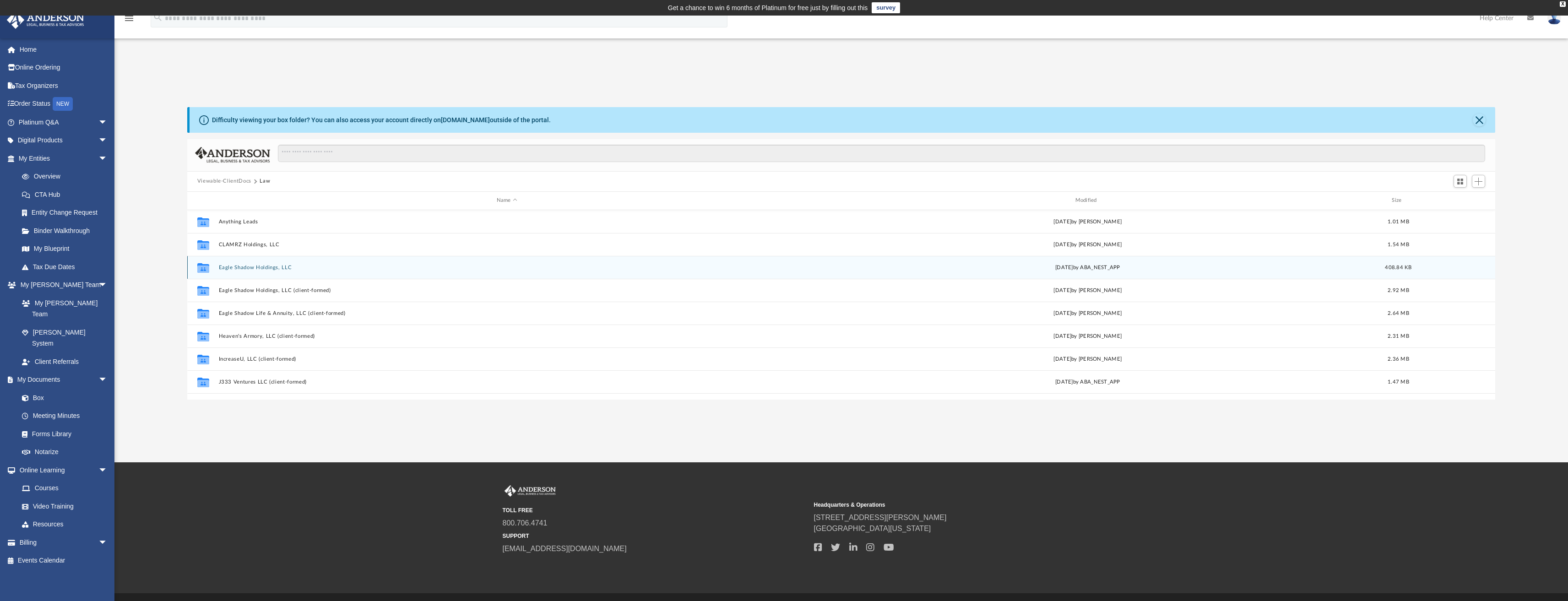
click at [239, 268] on button "Eagle Shadow Holdings, LLC" at bounding box center [506, 267] width 576 height 6
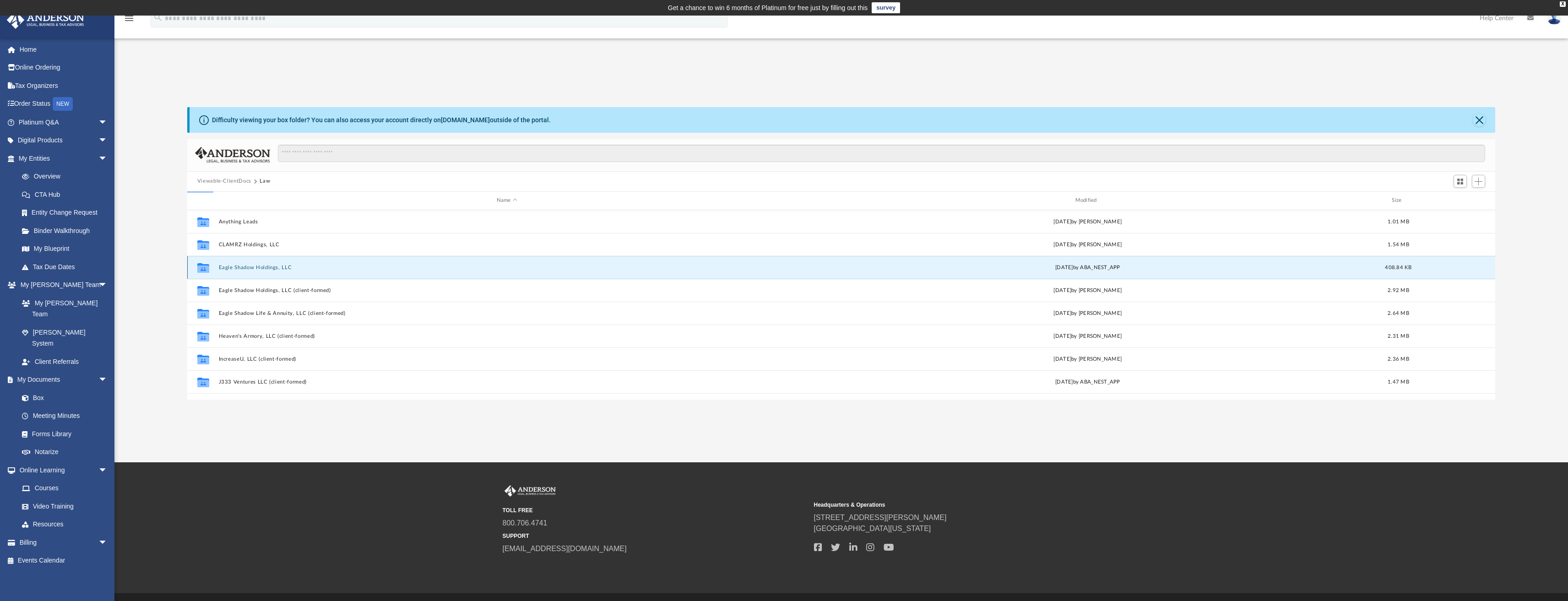
click at [239, 268] on button "Eagle Shadow Holdings, LLC" at bounding box center [506, 267] width 576 height 6
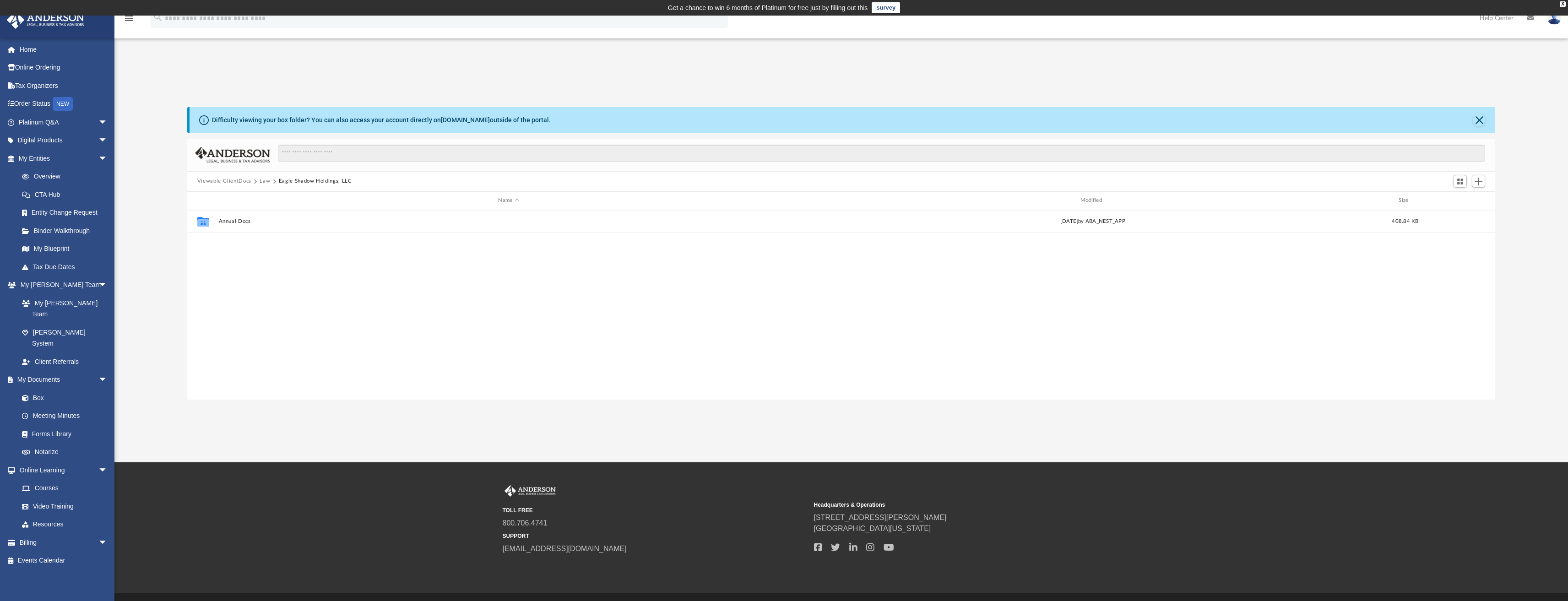
click at [261, 180] on button "Law" at bounding box center [264, 181] width 11 height 8
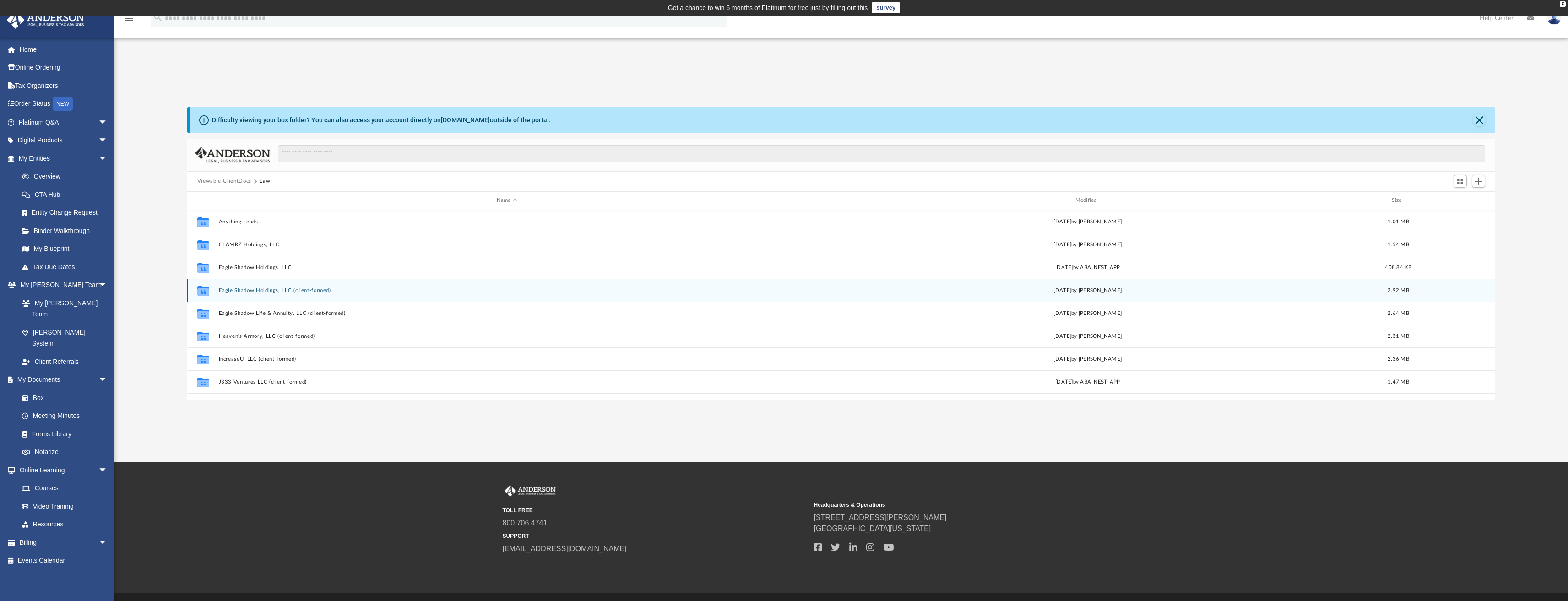
click at [244, 289] on button "Eagle Shadow Holdings, LLC (client-formed)" at bounding box center [506, 290] width 576 height 6
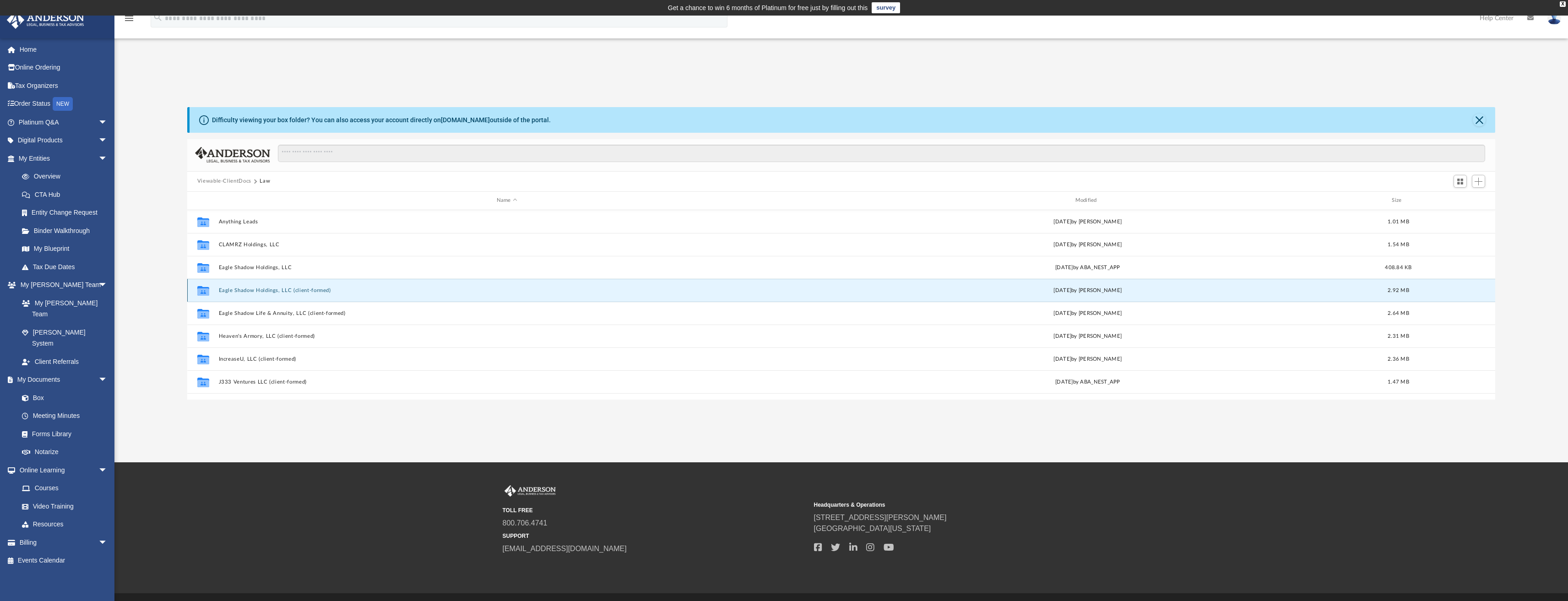
click at [244, 289] on button "Eagle Shadow Holdings, LLC (client-formed)" at bounding box center [506, 290] width 576 height 6
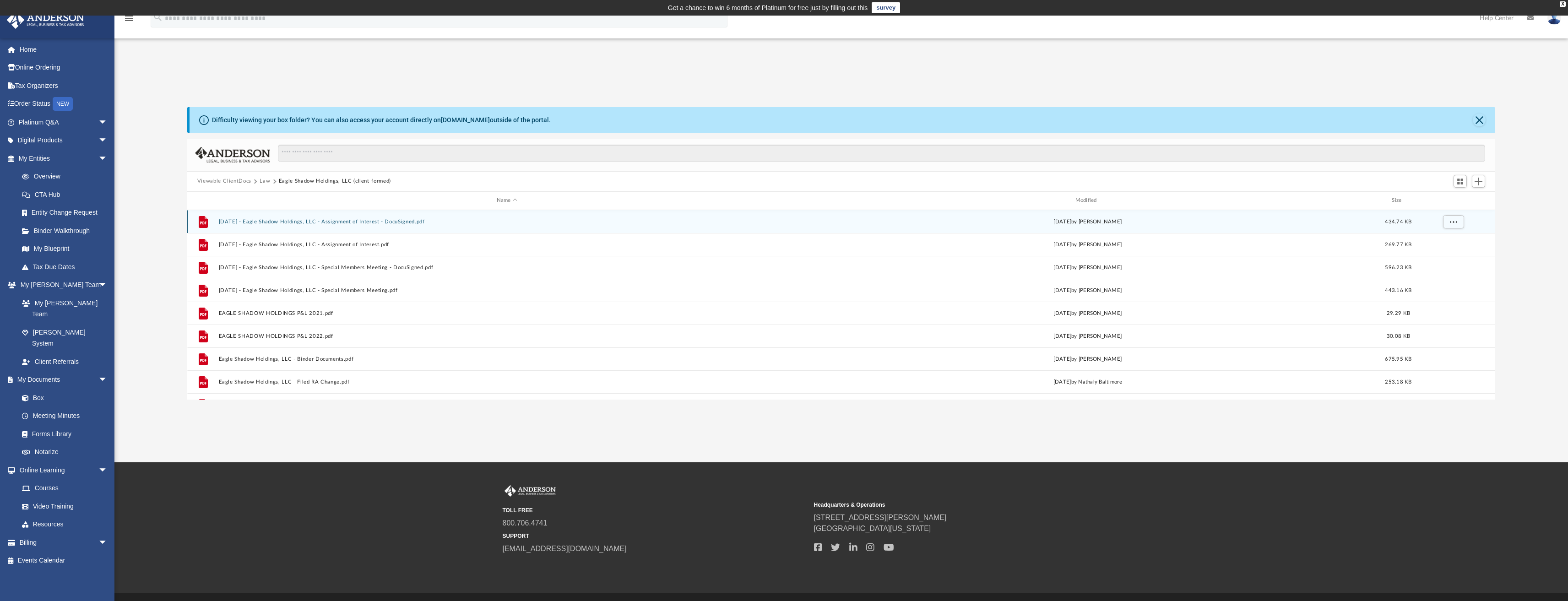
click at [292, 221] on button "2024.02.06 - Eagle Shadow Holdings, LLC - Assignment of Interest - DocuSigned.p…" at bounding box center [506, 222] width 576 height 6
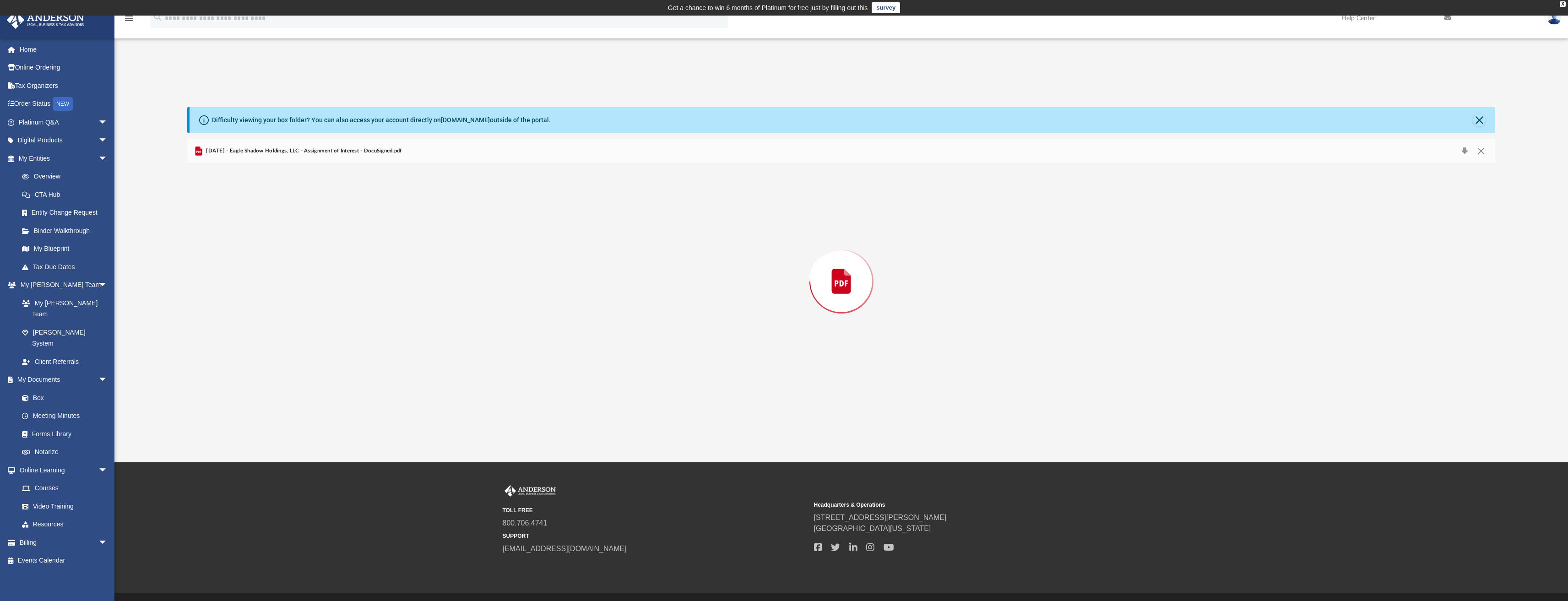
click at [292, 221] on div "Preview" at bounding box center [842, 281] width 1308 height 236
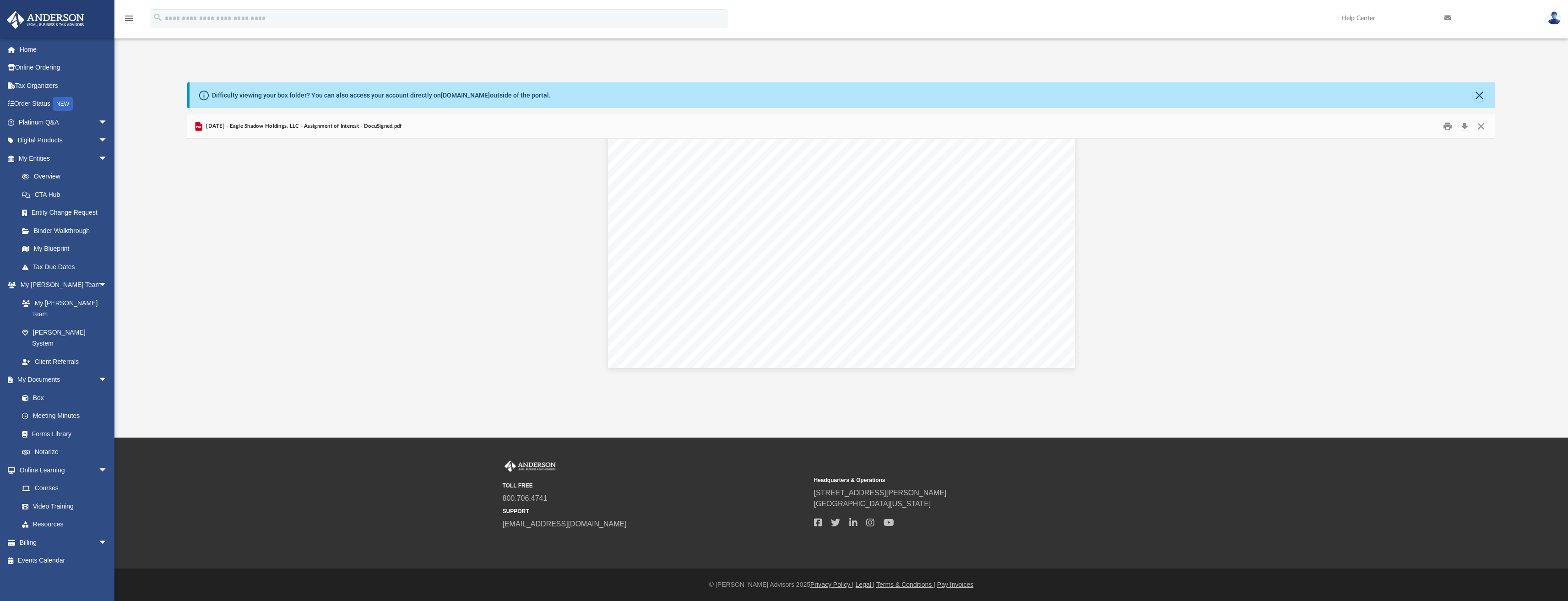
scroll to position [0, 0]
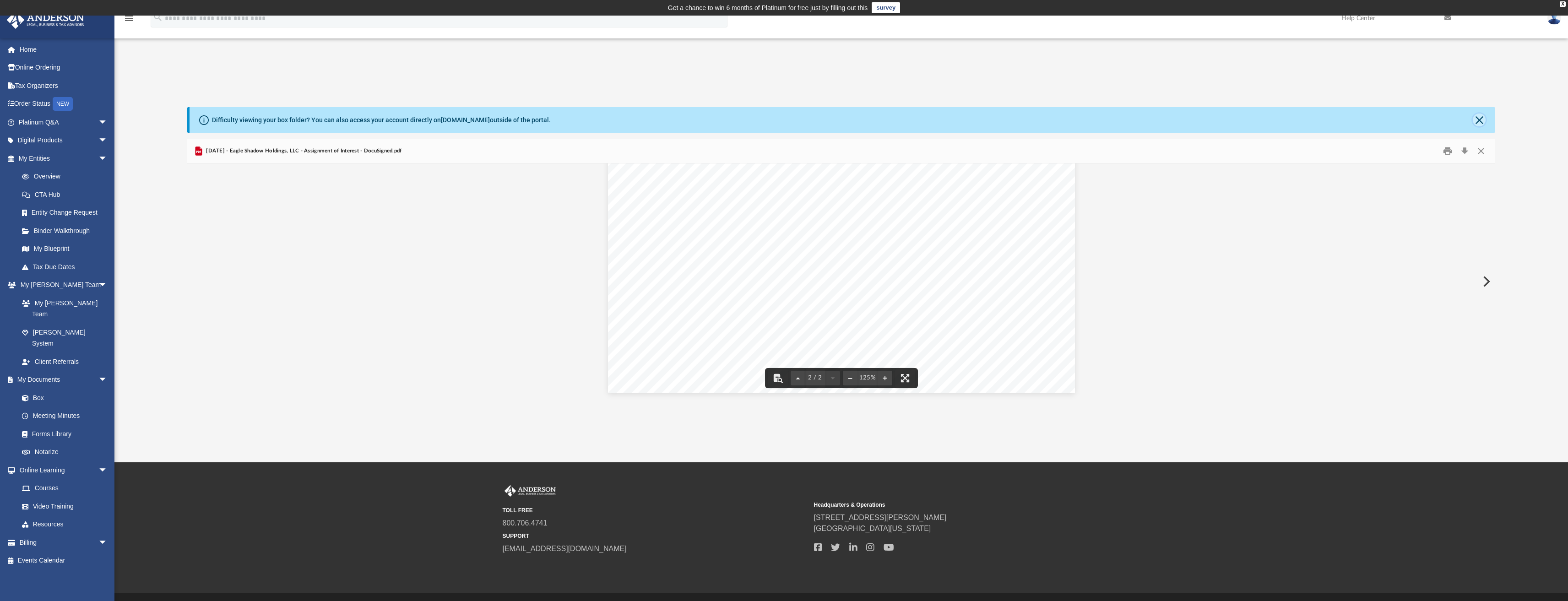
click at [1478, 122] on button "Close" at bounding box center [1479, 120] width 13 height 13
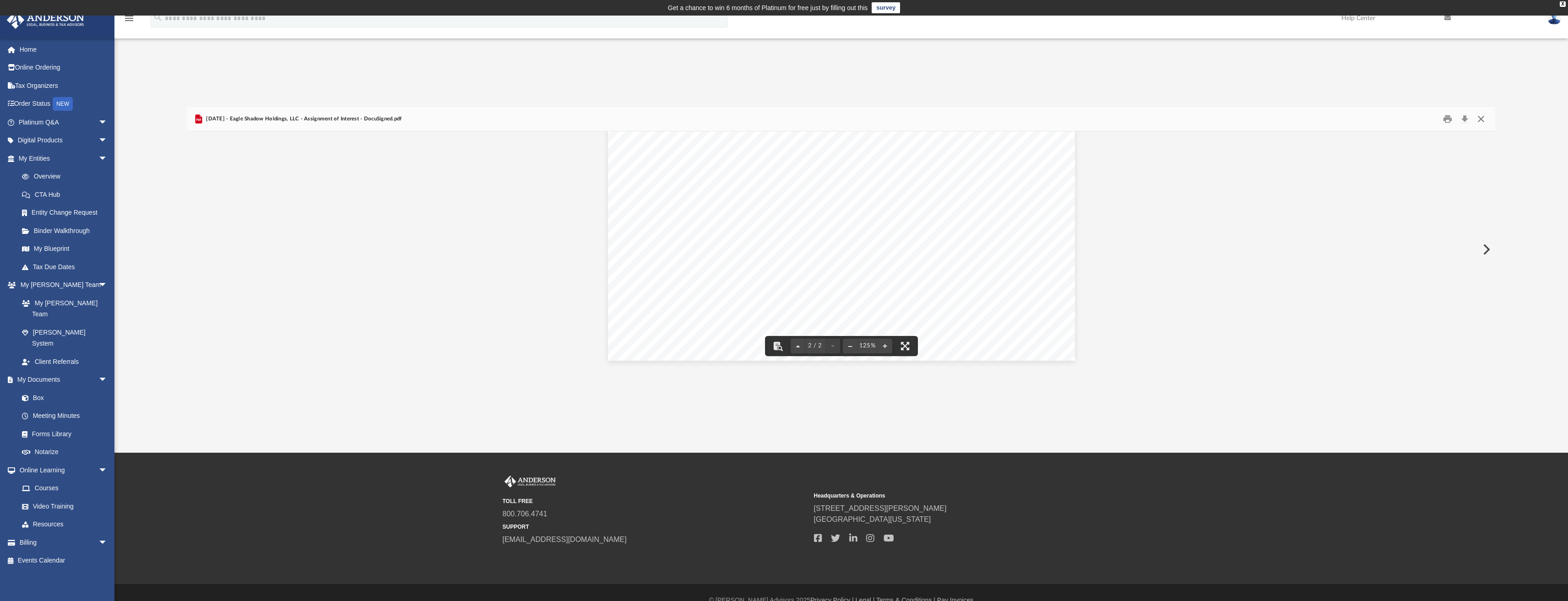
click at [1477, 116] on button "Close" at bounding box center [1481, 119] width 17 height 15
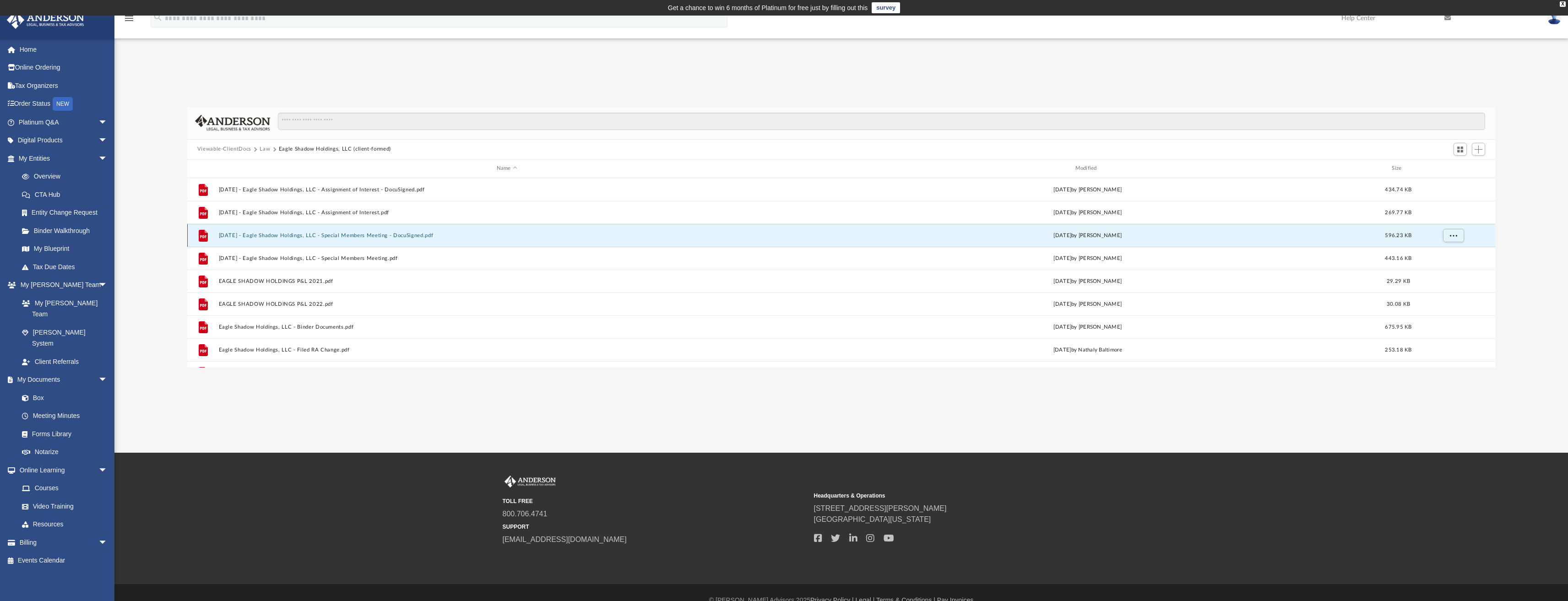
click at [334, 238] on button "2024.02.06 - Eagle Shadow Holdings, LLC - Special Members Meeting - DocuSigned.…" at bounding box center [506, 235] width 576 height 6
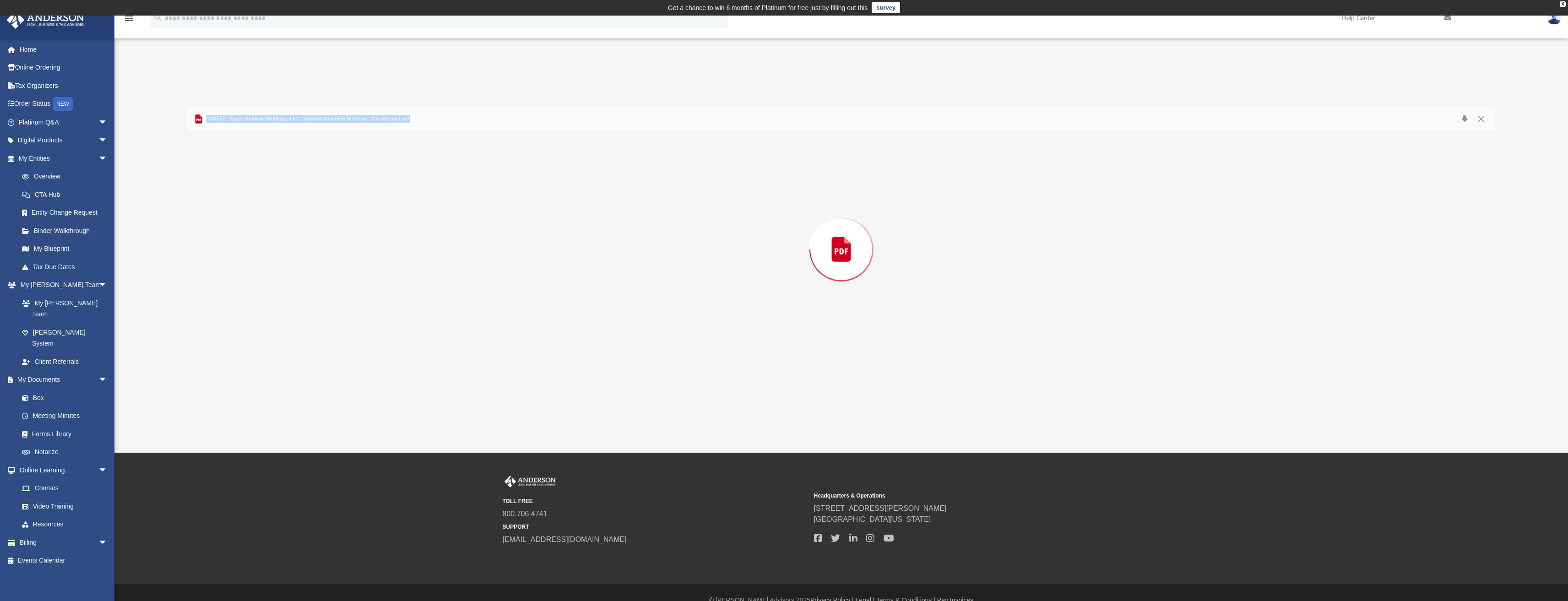
click at [334, 238] on div "Preview" at bounding box center [842, 249] width 1308 height 236
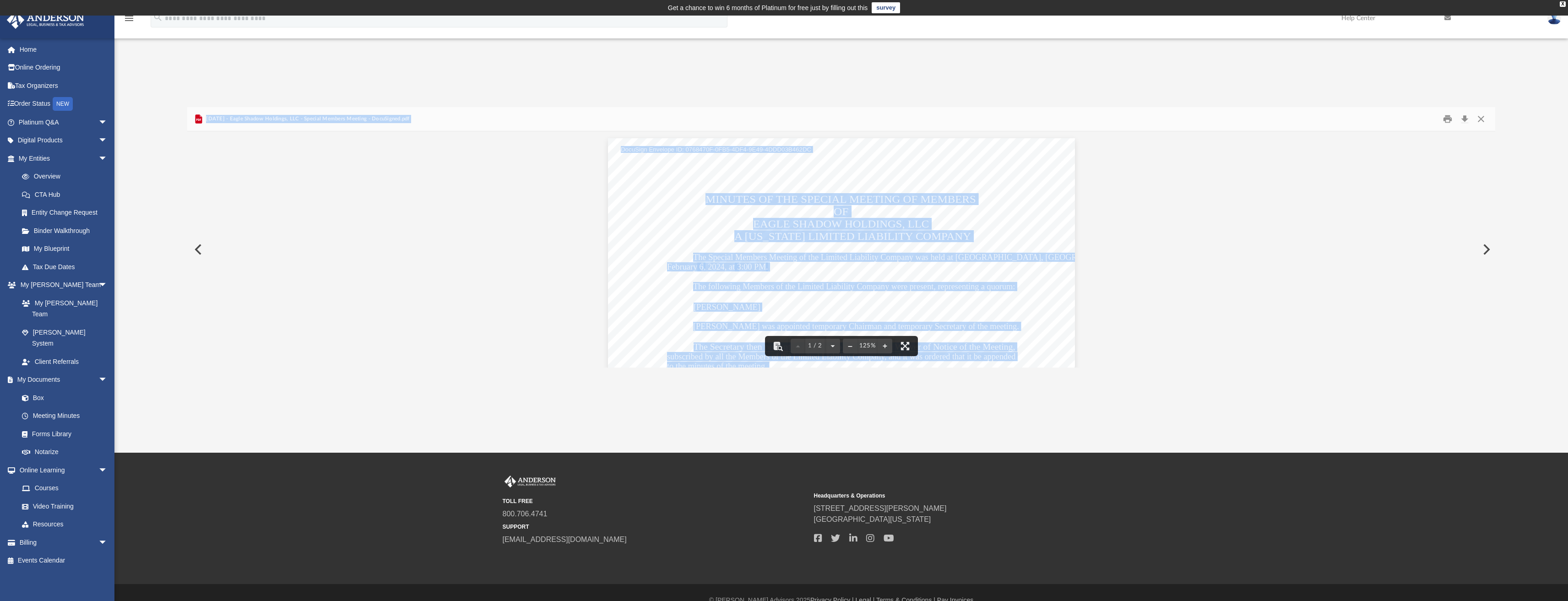
click at [634, 229] on div "Chad C. Owen  Chad C. Owen will assign his 100% ownership interest to the King…" at bounding box center [841, 441] width 467 height 605
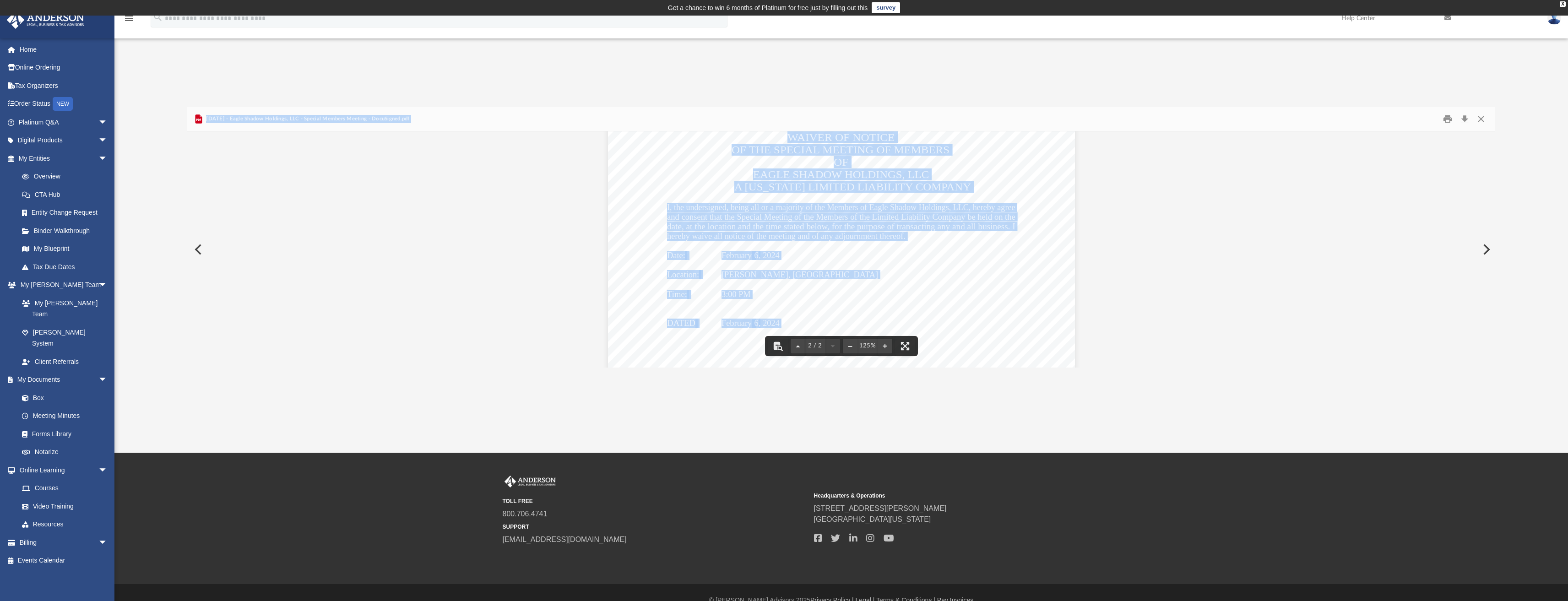
scroll to position [680, 0]
click at [505, 237] on div "Chad C. Owen  Chad C. Owen will assign his 100% ownership interest to the King…" at bounding box center [842, 69] width 1308 height 1236
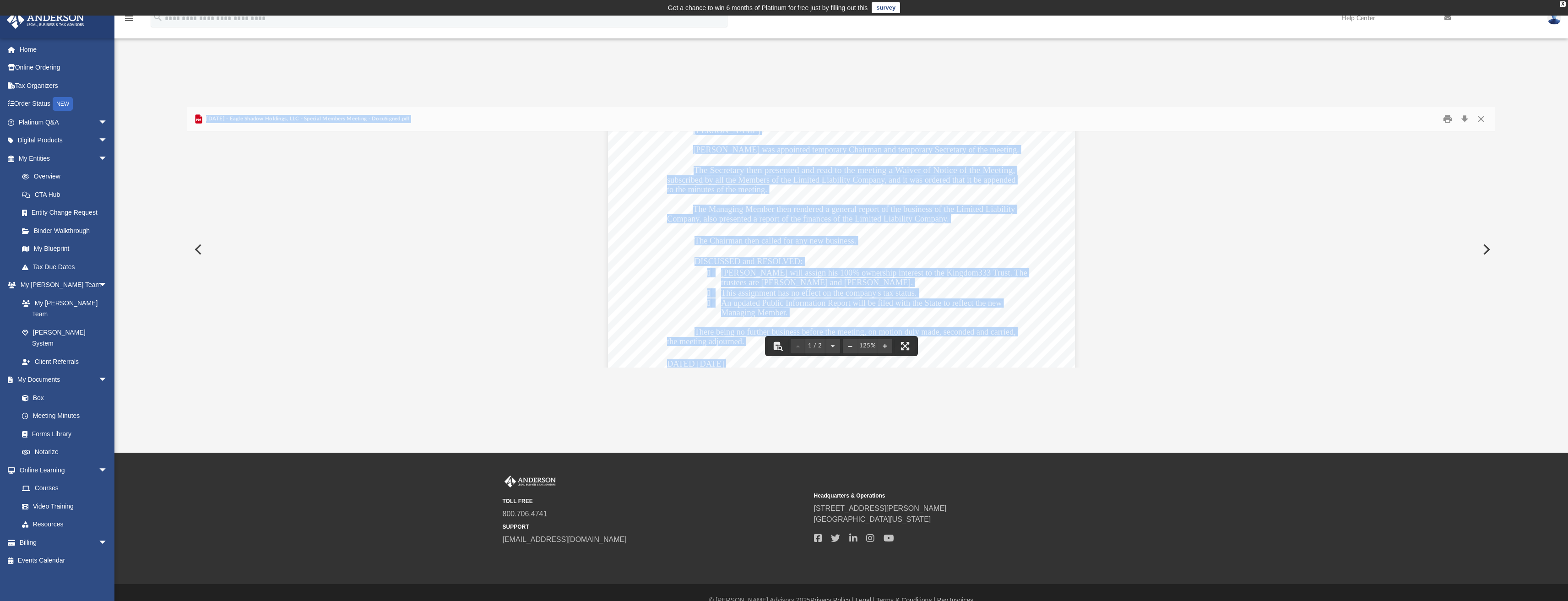
scroll to position [176, 0]
click at [1477, 116] on button "Close" at bounding box center [1481, 119] width 17 height 15
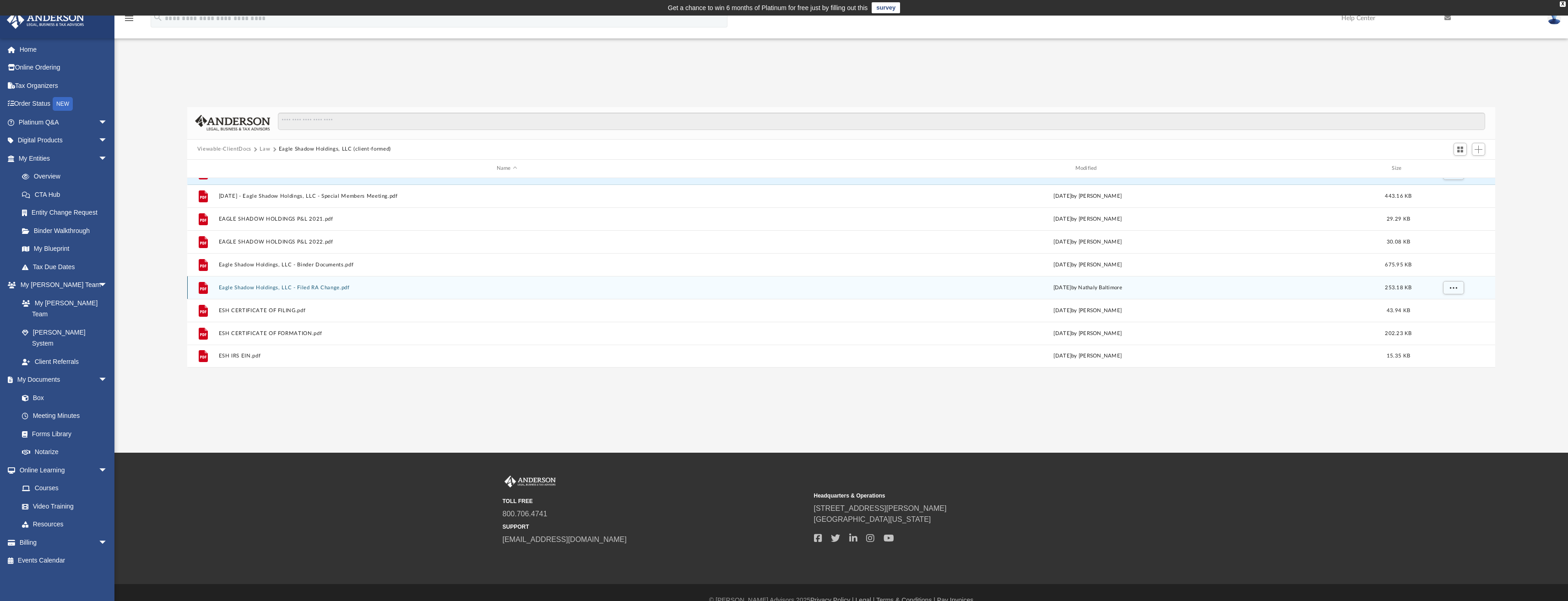
scroll to position [16, 0]
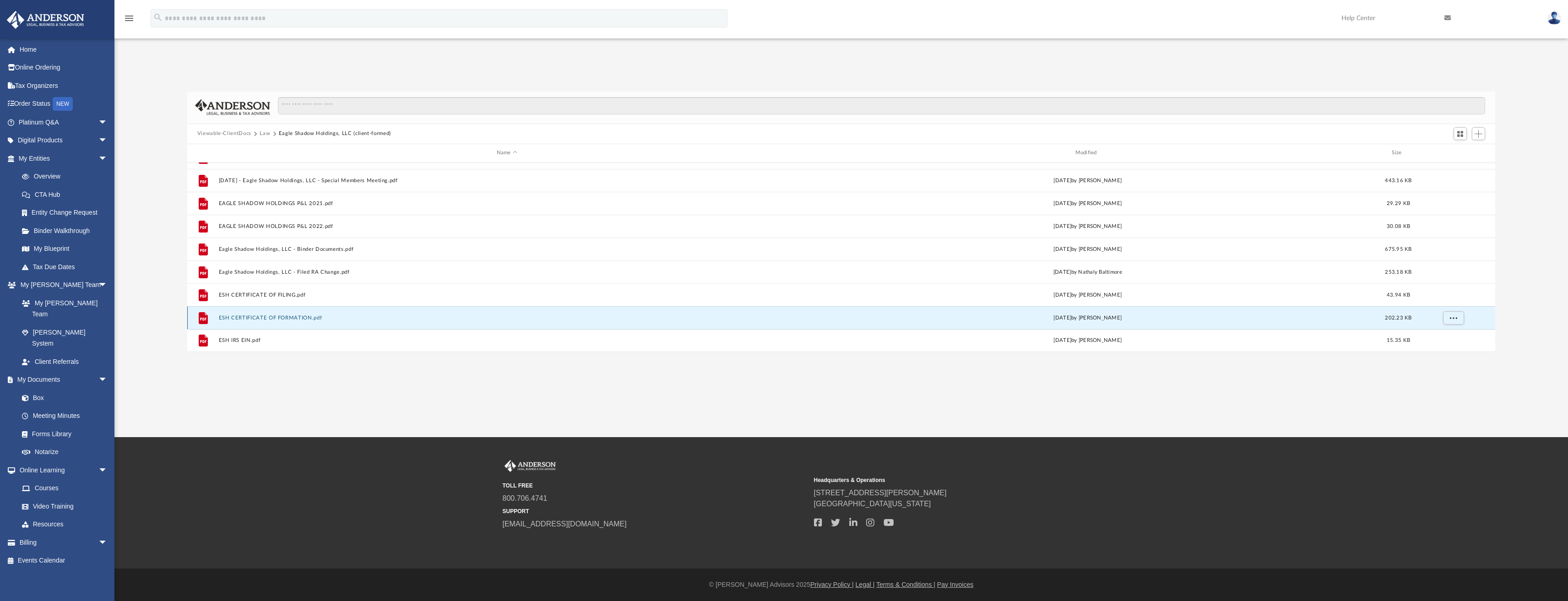
click at [272, 316] on button "ESH CERTIFICATE OF FORMATION.pdf" at bounding box center [506, 317] width 576 height 6
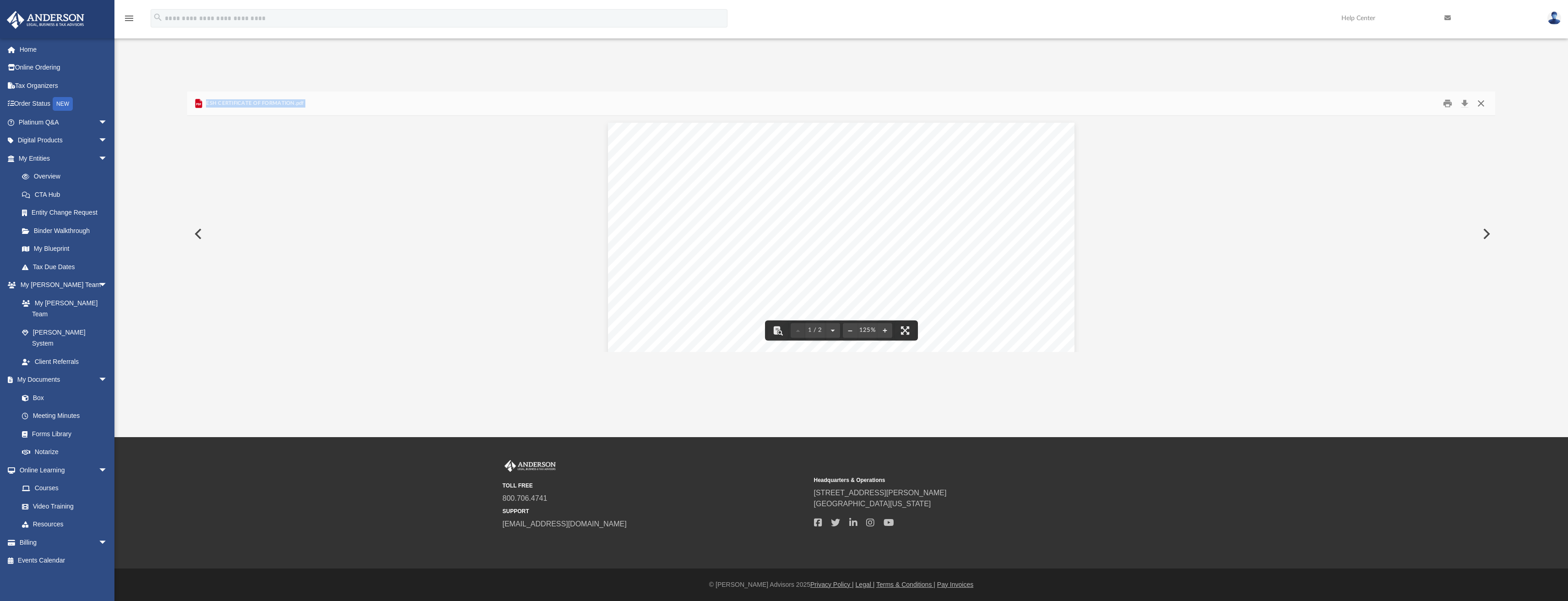
click at [1481, 103] on button "Close" at bounding box center [1481, 103] width 17 height 15
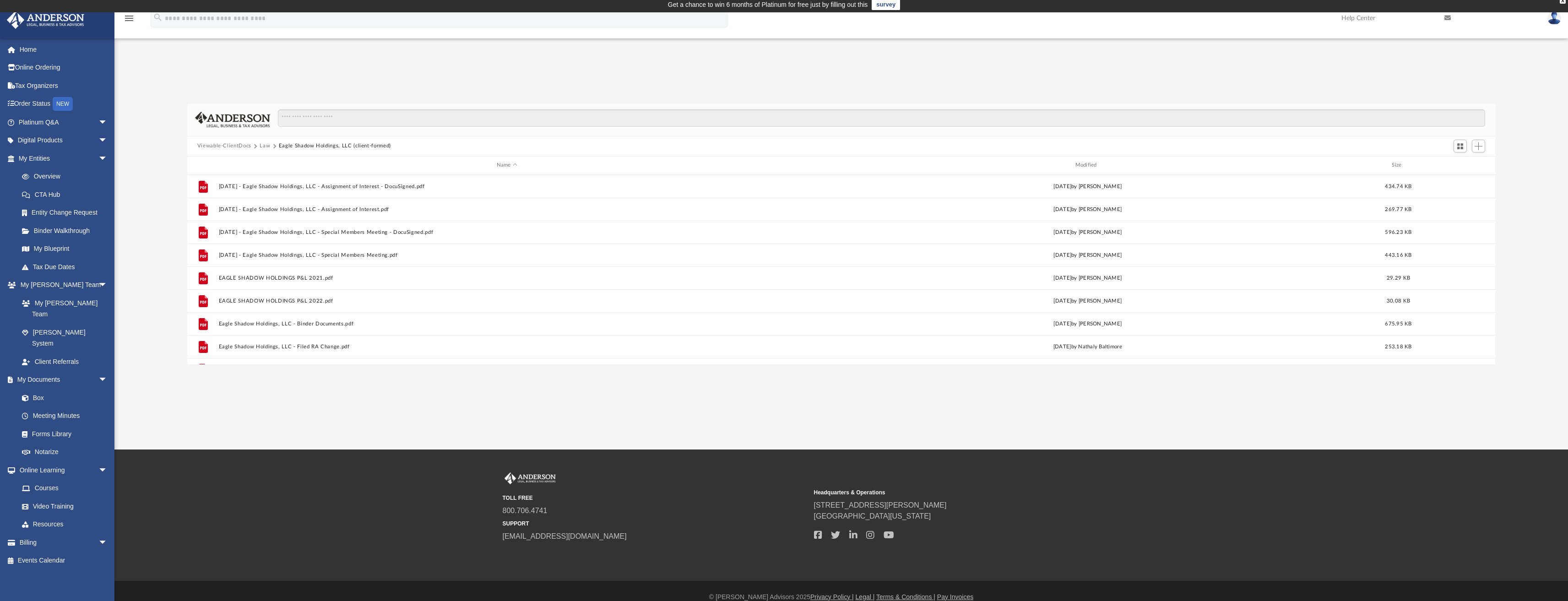
scroll to position [0, 0]
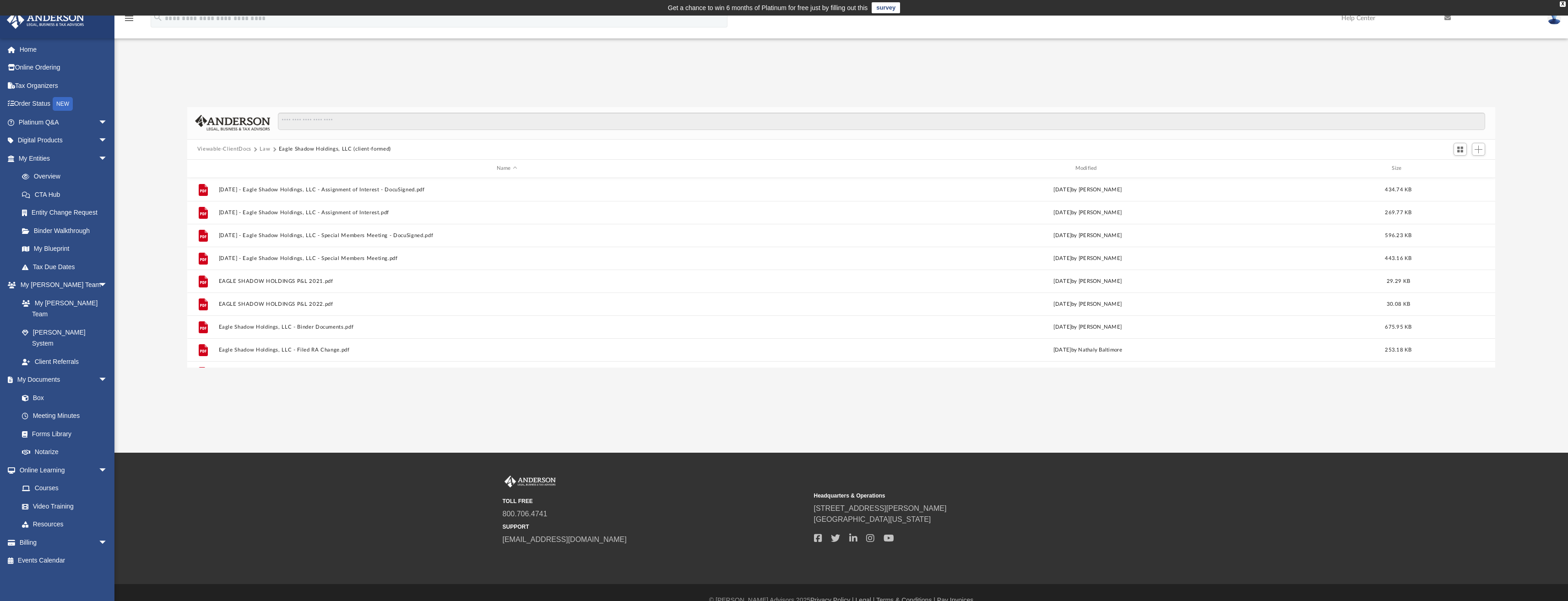
click at [263, 150] on button "Law" at bounding box center [264, 149] width 11 height 8
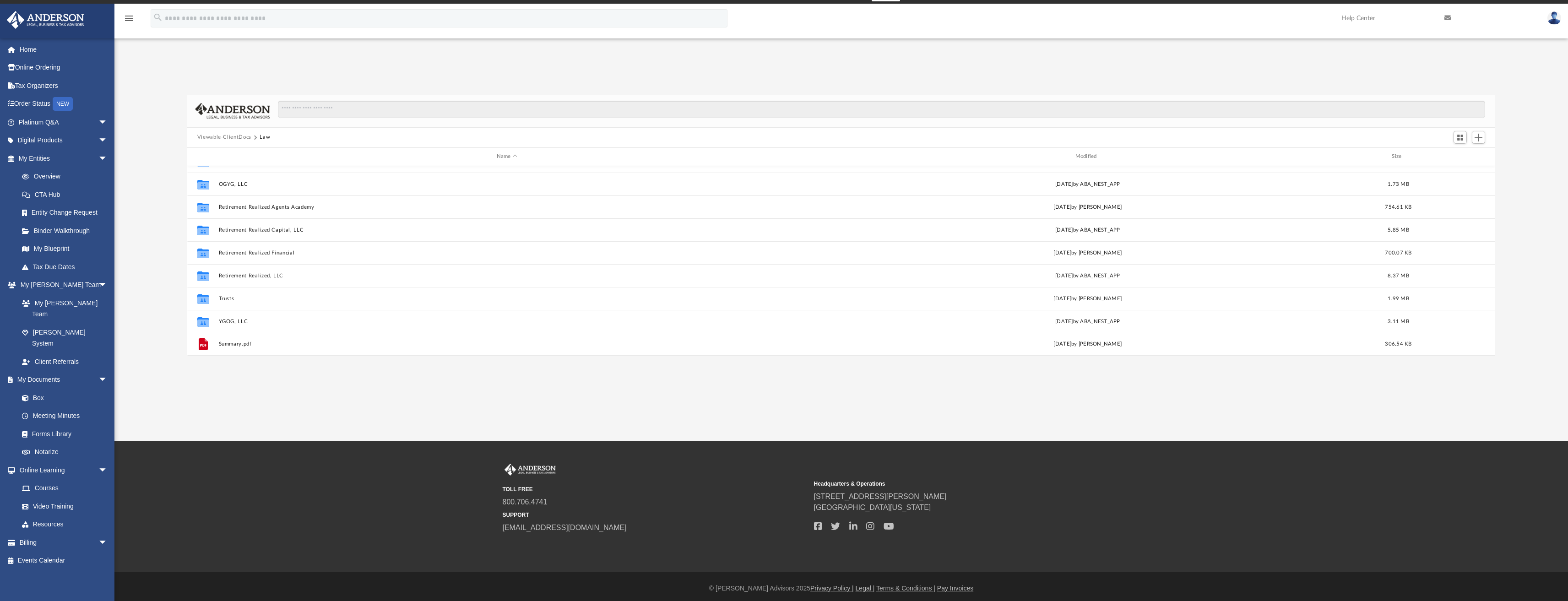
scroll to position [16, 0]
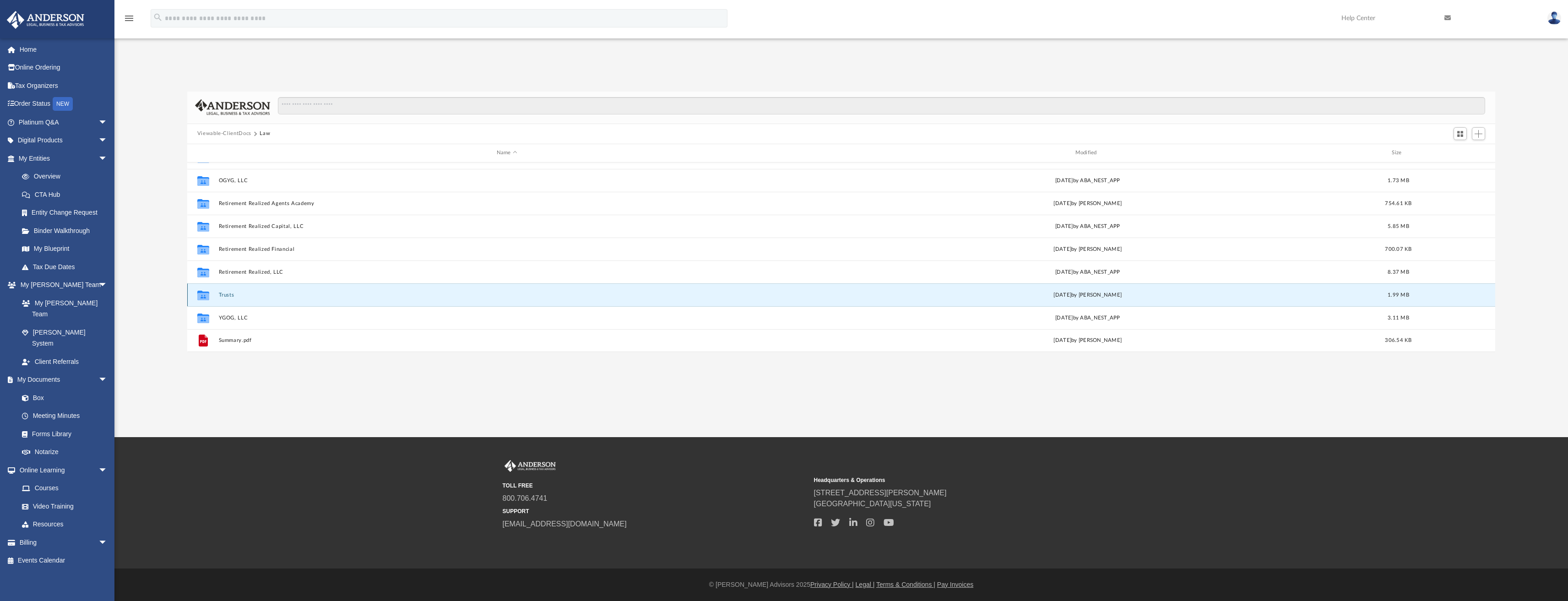
click at [318, 297] on button "Trusts" at bounding box center [506, 295] width 576 height 6
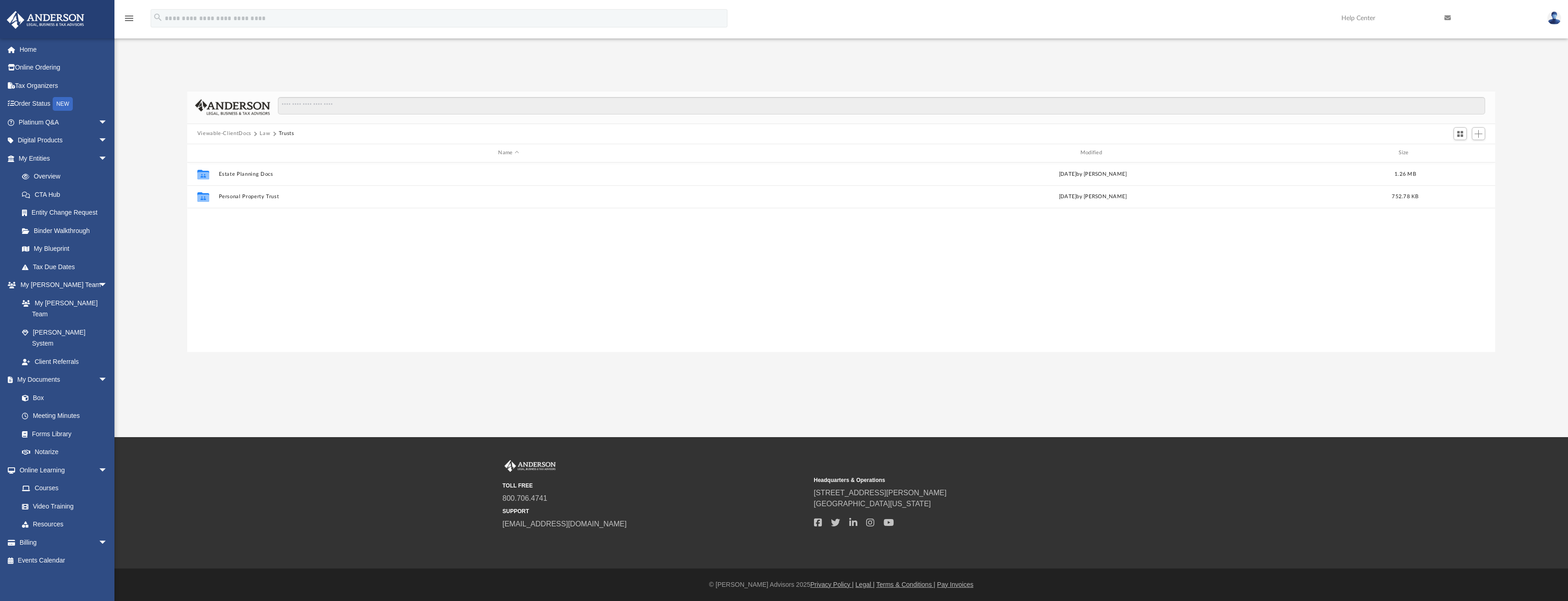
click at [267, 133] on button "Law" at bounding box center [264, 133] width 11 height 8
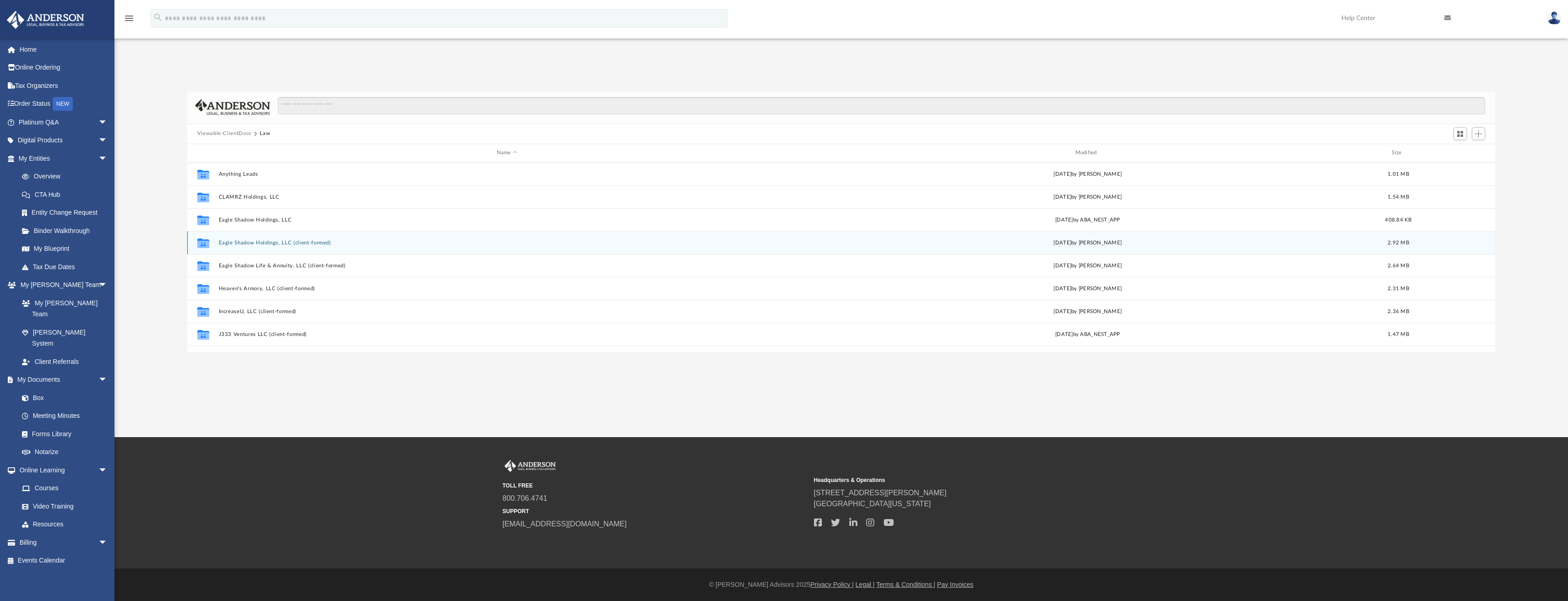
click at [321, 244] on button "Eagle Shadow Holdings, LLC (client-formed)" at bounding box center [506, 242] width 576 height 6
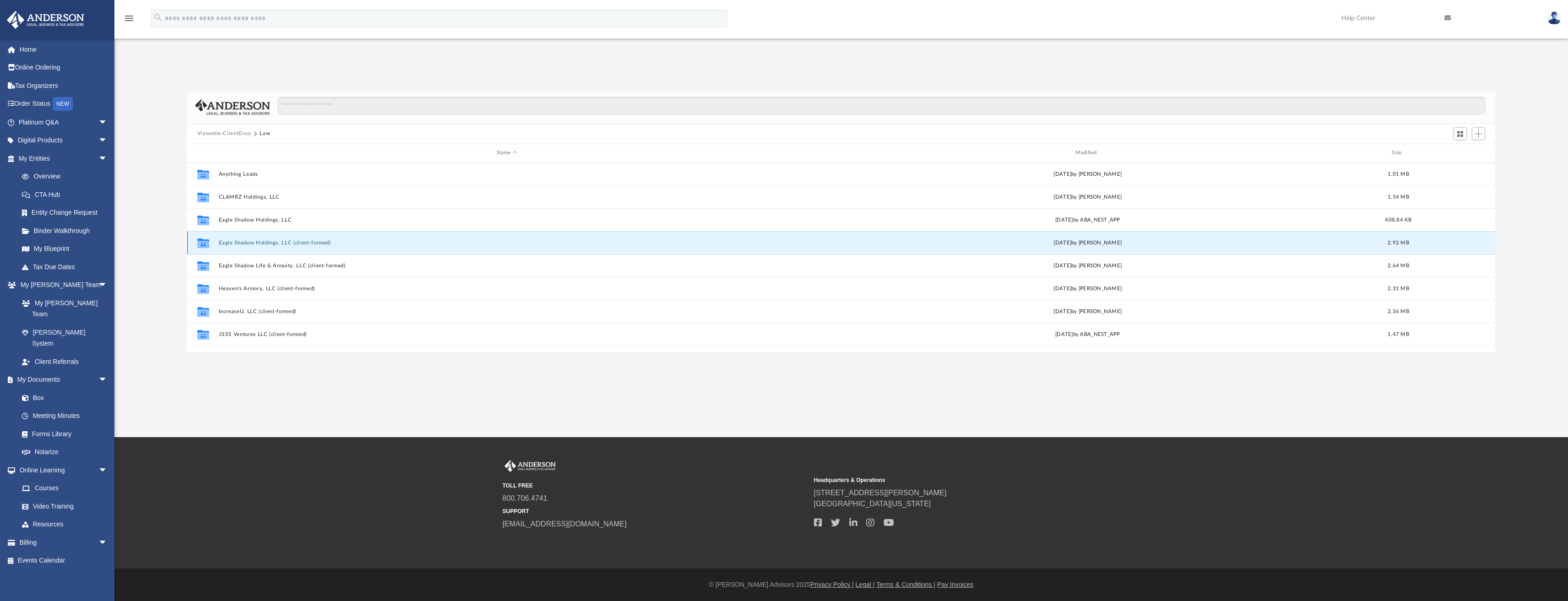
click at [321, 244] on button "Eagle Shadow Holdings, LLC (client-formed)" at bounding box center [506, 242] width 576 height 6
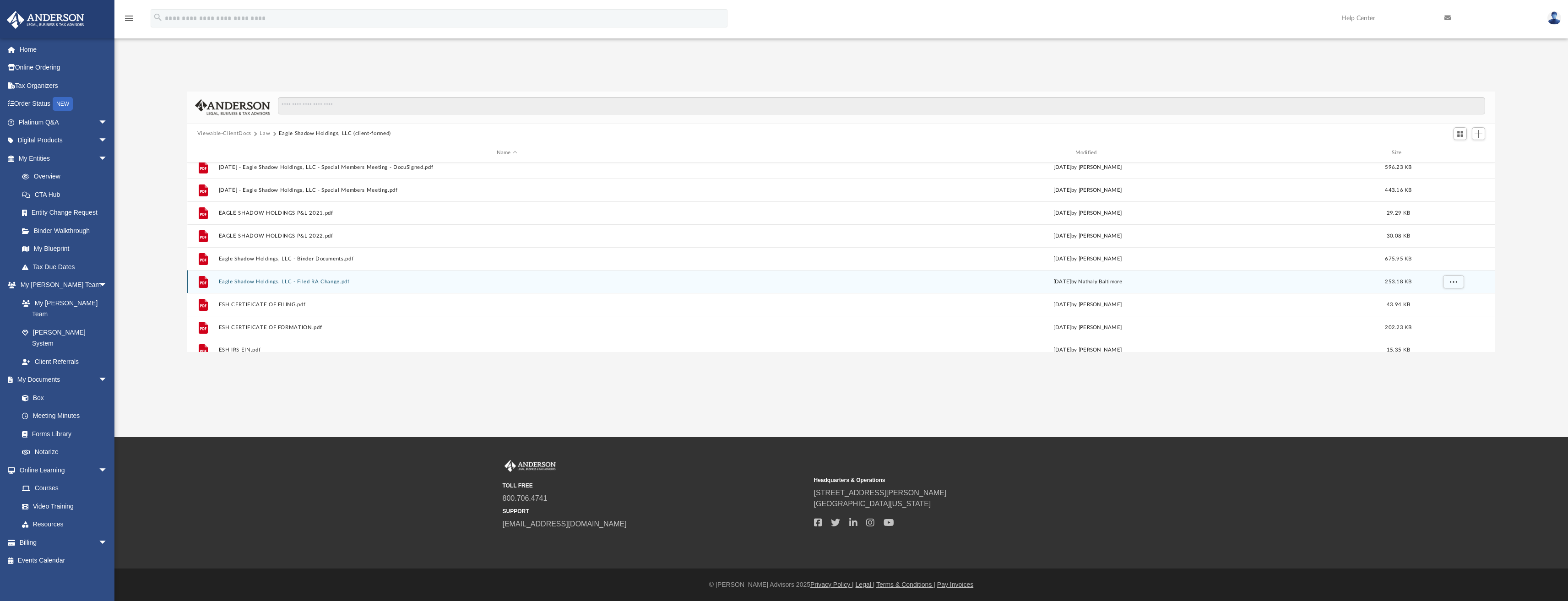
scroll to position [62, 0]
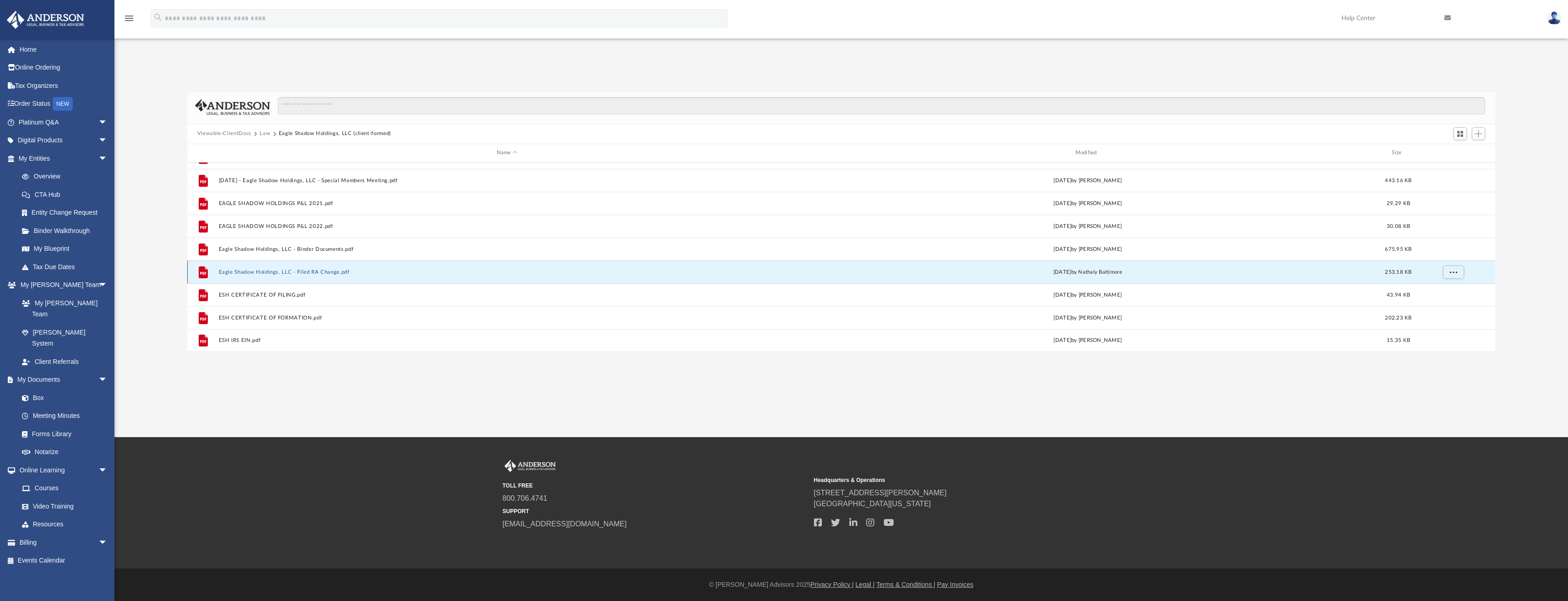
click at [309, 270] on button "Eagle Shadow Holdings, LLC - Filed RA Change.pdf" at bounding box center [506, 271] width 576 height 6
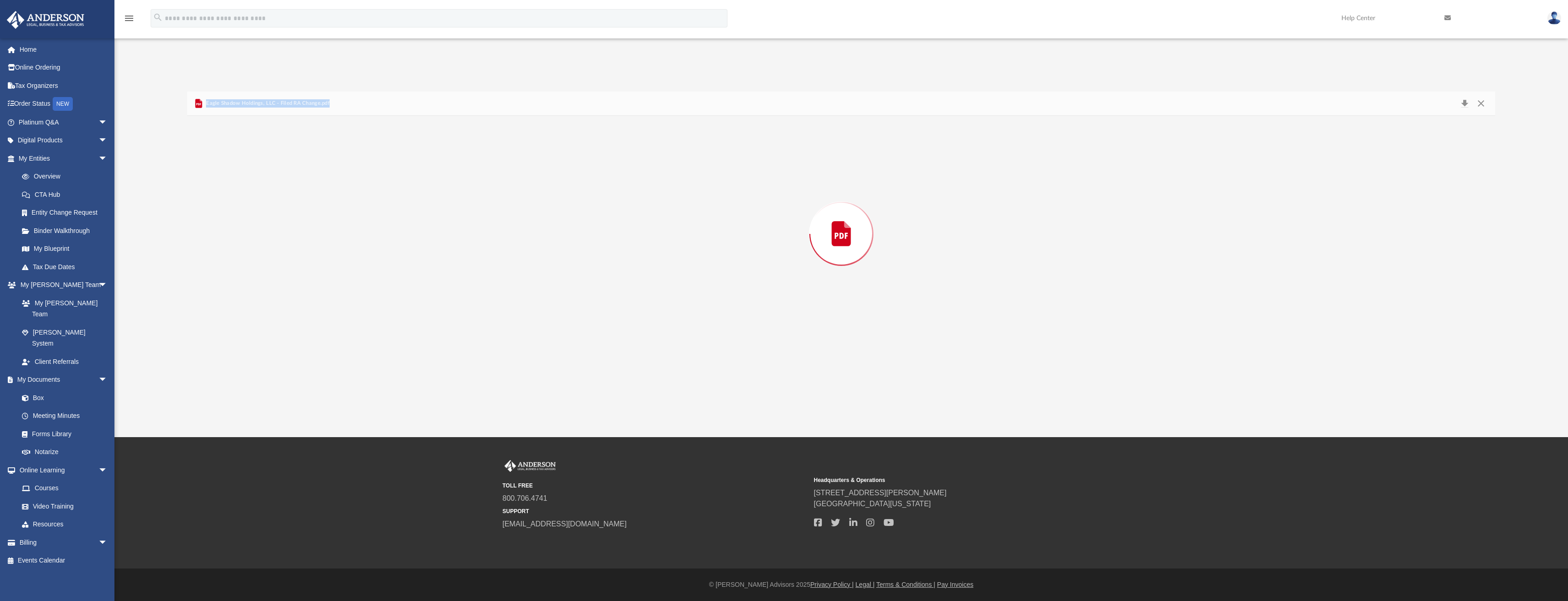
click at [309, 270] on div "Preview" at bounding box center [842, 233] width 1308 height 236
click at [1481, 100] on button "Close" at bounding box center [1481, 103] width 17 height 15
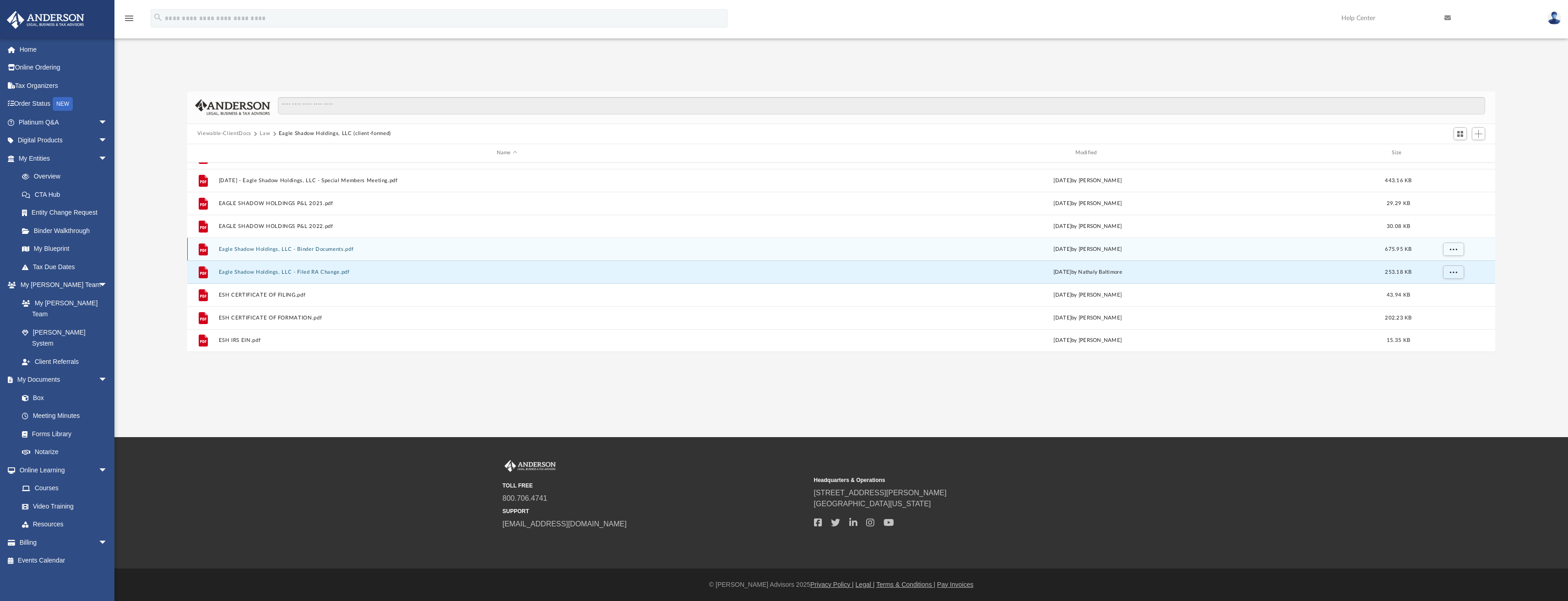
click at [299, 249] on button "Eagle Shadow Holdings, LLC - Binder Documents.pdf" at bounding box center [506, 249] width 576 height 6
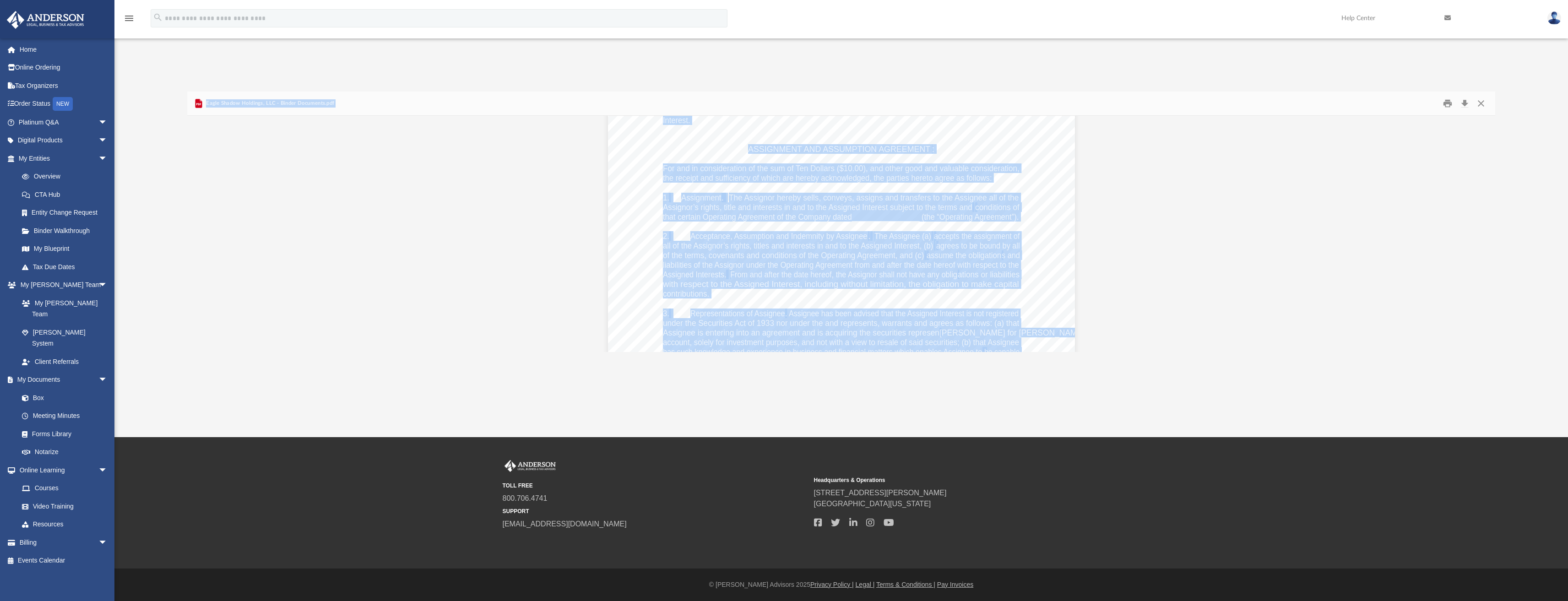
scroll to position [37679, 0]
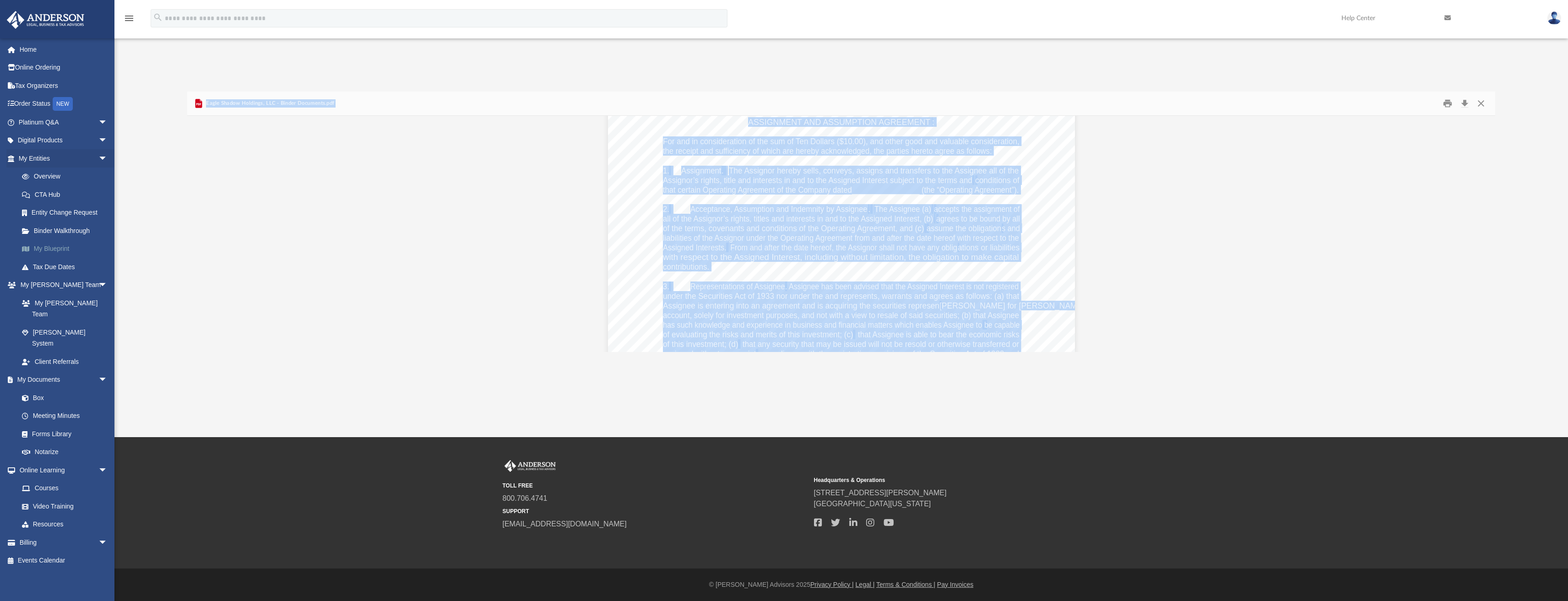
click at [42, 251] on link "My Blueprint" at bounding box center [67, 249] width 109 height 18
